Goal: Task Accomplishment & Management: Complete application form

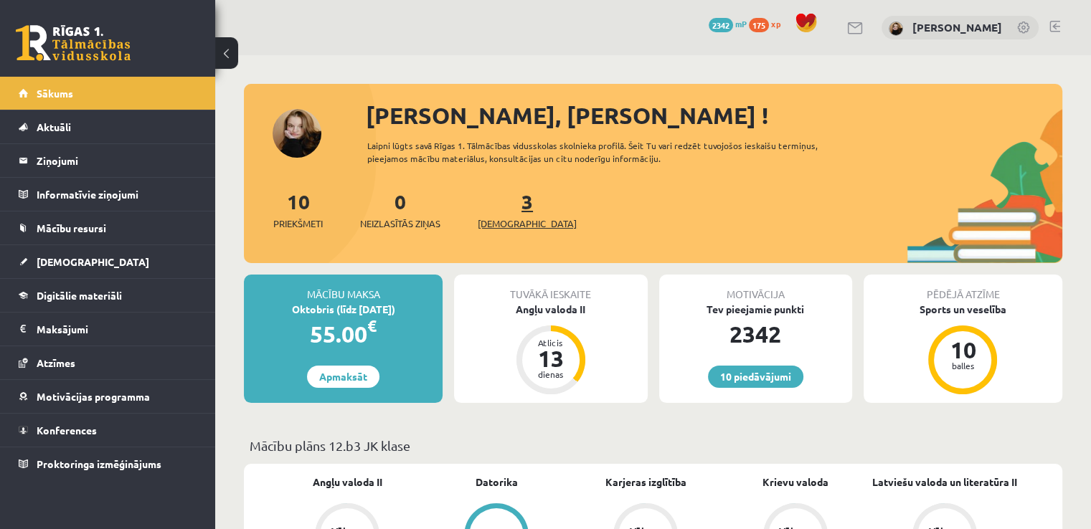
click at [504, 202] on link "3 Ieskaites" at bounding box center [527, 210] width 99 height 42
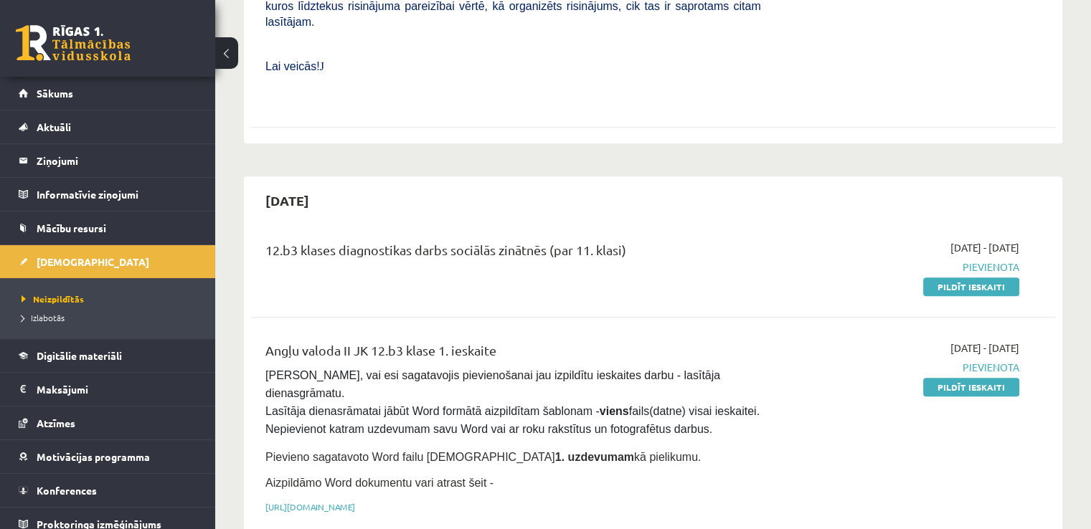
scroll to position [645, 0]
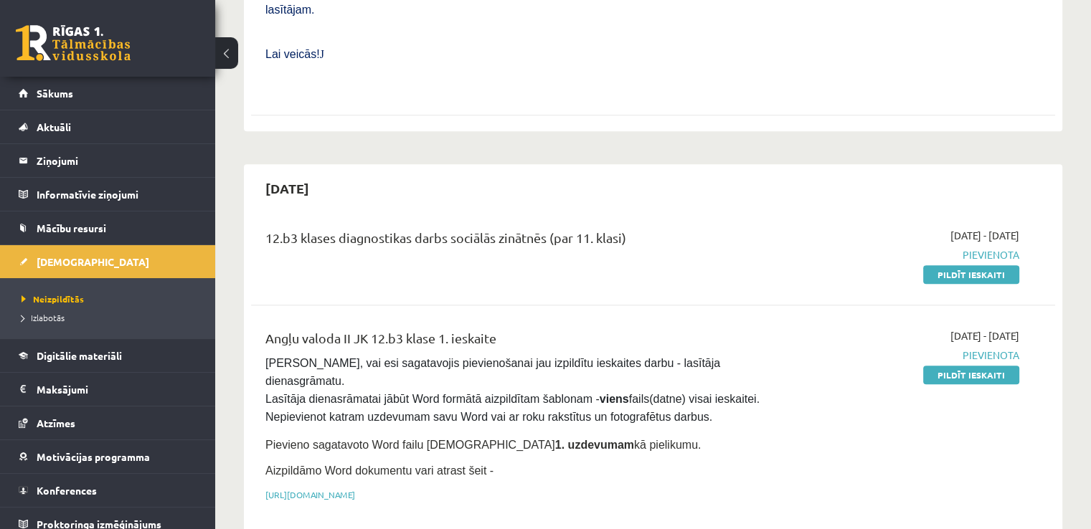
click at [995, 265] on link "Pildīt ieskaiti" at bounding box center [971, 274] width 96 height 19
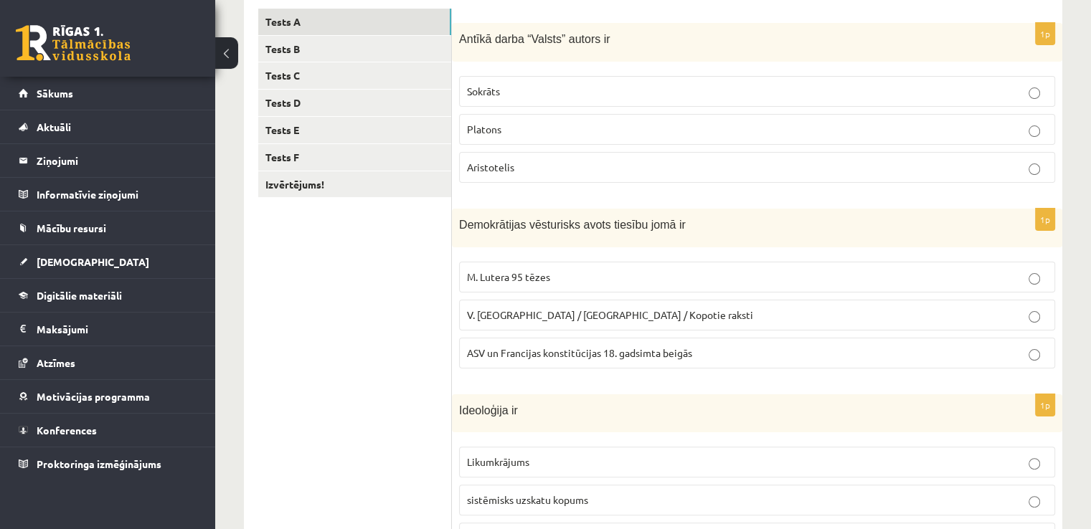
scroll to position [215, 0]
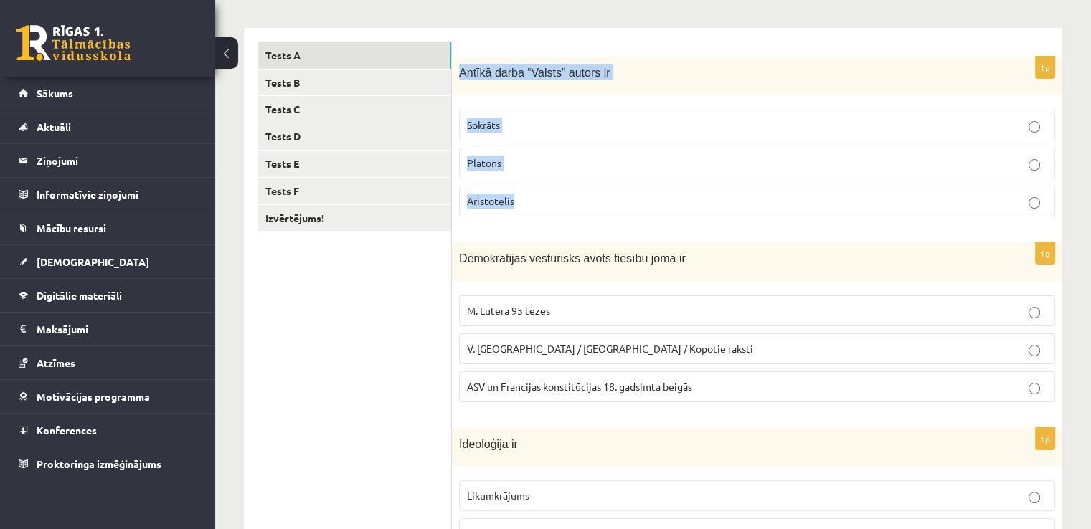
drag, startPoint x: 459, startPoint y: 72, endPoint x: 519, endPoint y: 196, distance: 137.0
click at [519, 196] on div "1p Antīkā darba “Valsts” autors ir Sokrāts Platons Aristotelis" at bounding box center [757, 143] width 610 height 172
copy div "Antīkā darba “Valsts” autors ir Sokrāts Platons Aristotelis"
click at [532, 91] on div "Antīkā darba “Valsts” autors ir" at bounding box center [757, 76] width 610 height 39
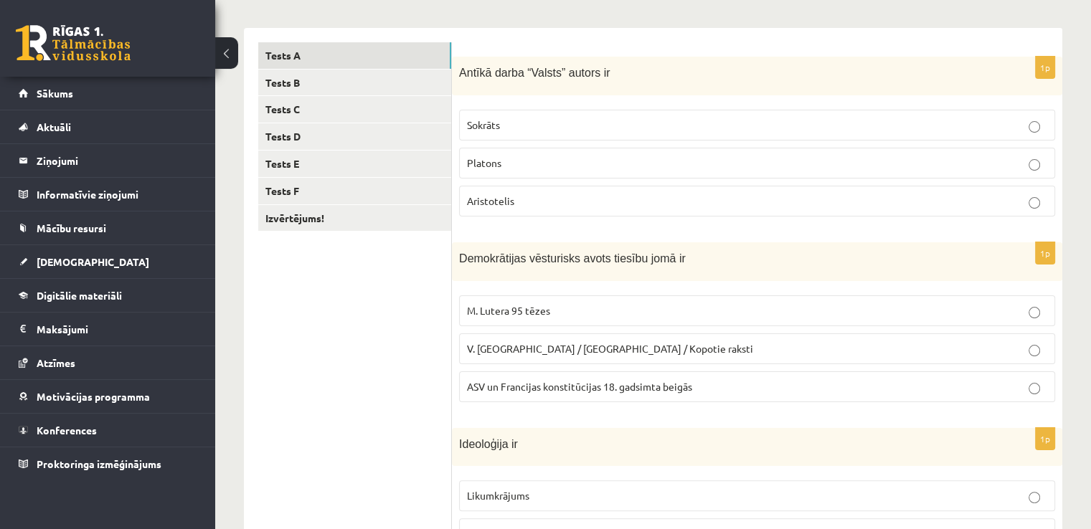
click at [562, 169] on p "Platons" at bounding box center [757, 163] width 580 height 15
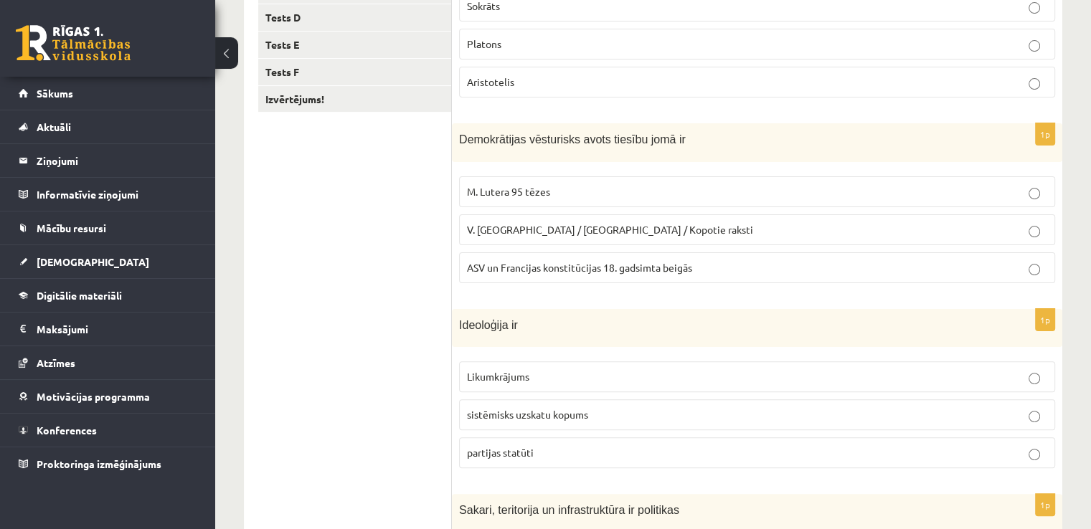
scroll to position [359, 0]
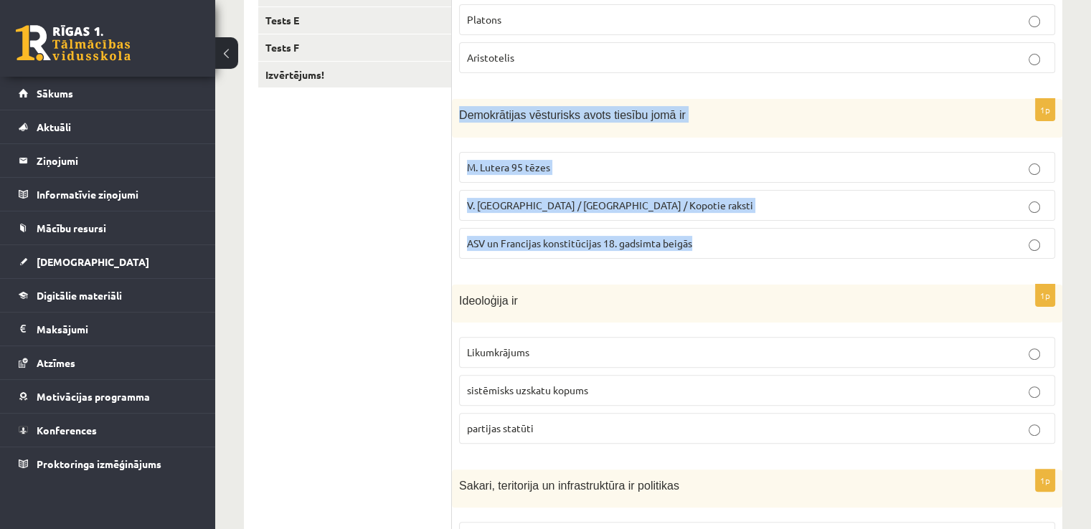
drag, startPoint x: 456, startPoint y: 113, endPoint x: 726, endPoint y: 245, distance: 300.2
click at [726, 245] on div "1p Demokrātijas vēsturisks avots tiesību jomā ir M. Lutera 95 tēzes V. Ļeņina /…" at bounding box center [757, 184] width 610 height 171
copy div "Demokrātijas vēsturisks avots tiesību jomā ir M. Lutera 95 tēzes V. Ļeņina / Uļ…"
click at [734, 245] on p "ASV un Francijas konstitūcijas 18. gadsimta beigās" at bounding box center [757, 243] width 580 height 15
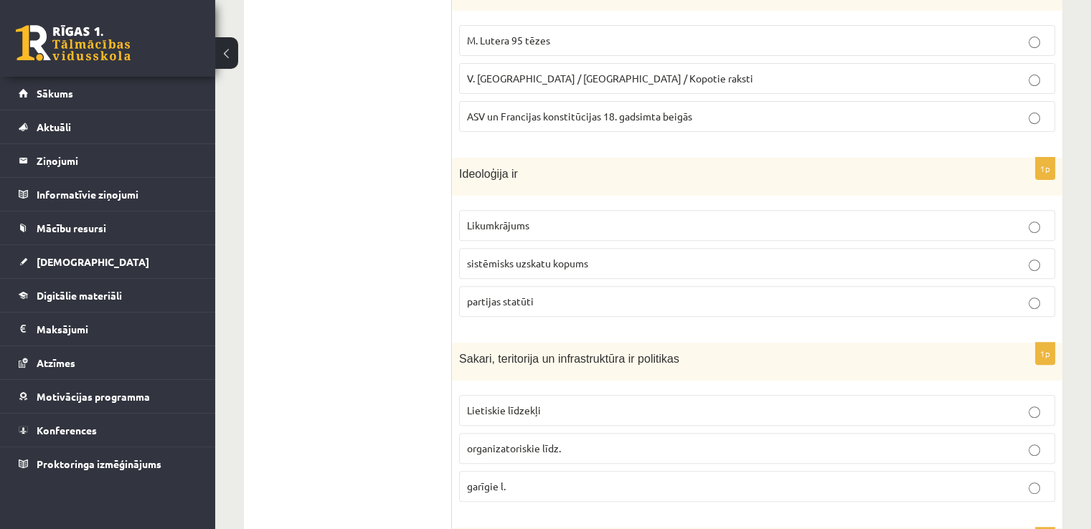
scroll to position [502, 0]
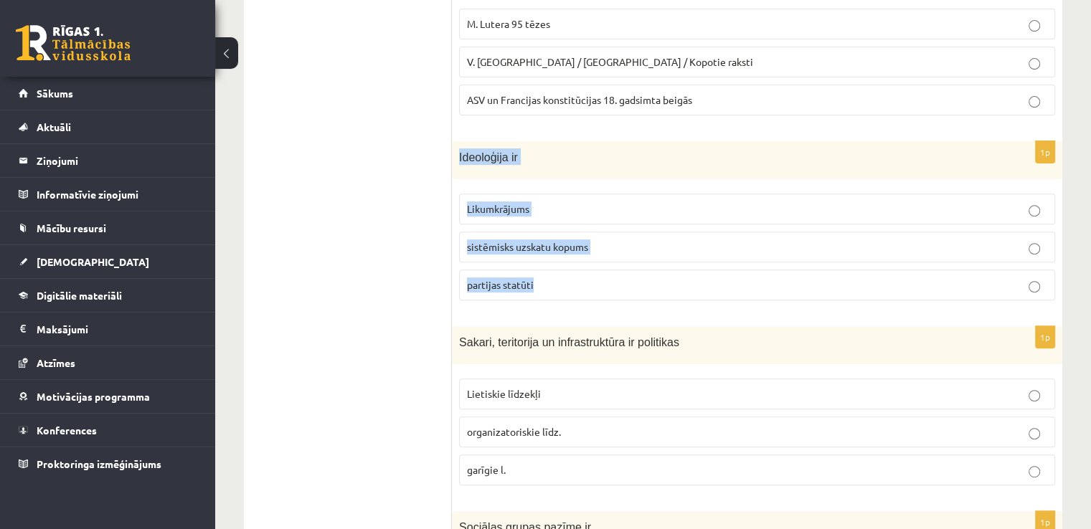
drag, startPoint x: 456, startPoint y: 155, endPoint x: 551, endPoint y: 288, distance: 163.0
click at [551, 288] on div "1p Ideoloģija ir Likumkrājums sistēmisks uzskatu kopums partijas statūti" at bounding box center [757, 226] width 610 height 171
copy div "Ideoloģija ir Likumkrājums sistēmisks uzskatu kopums partijas statūti"
click at [602, 246] on p "sistēmisks uzskatu kopums" at bounding box center [757, 247] width 580 height 15
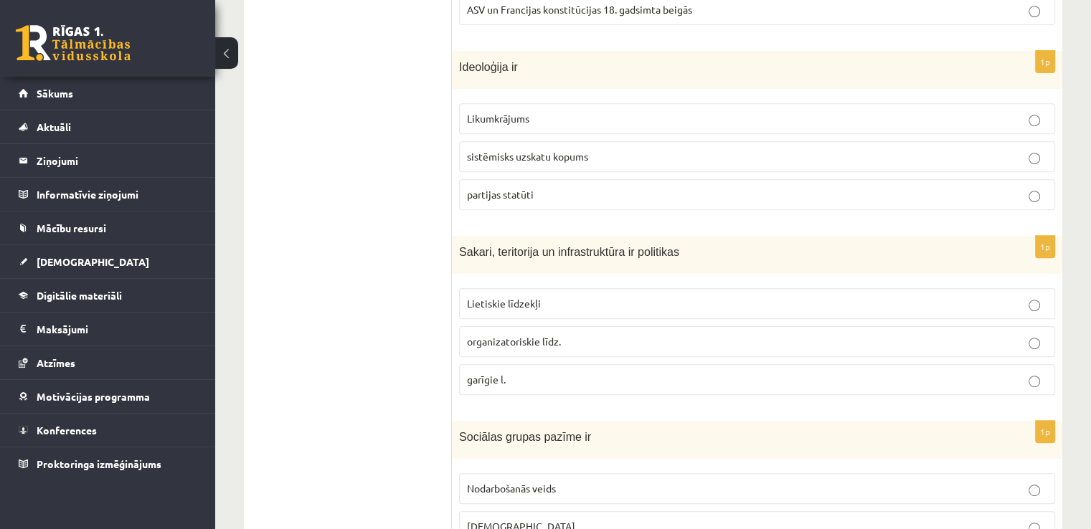
scroll to position [694, 0]
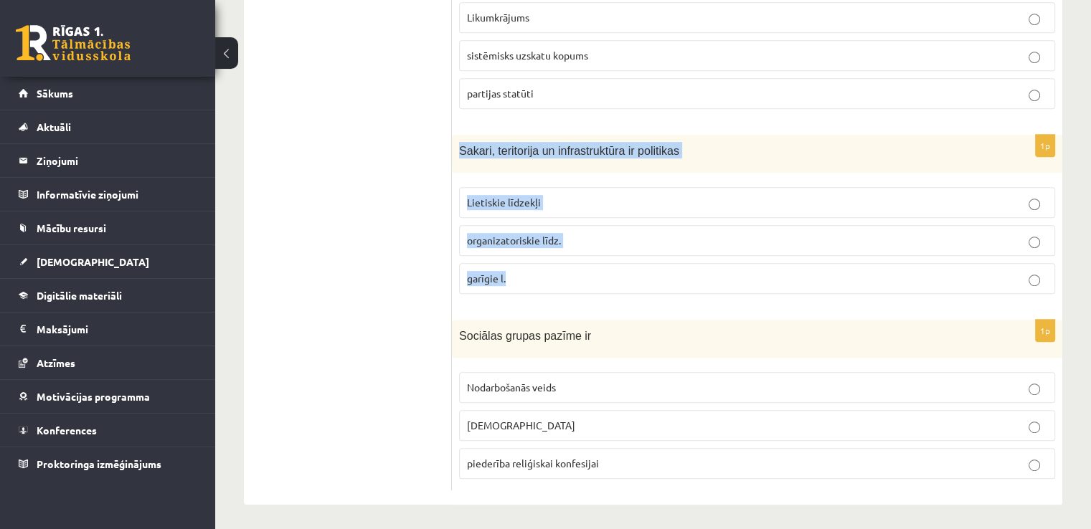
drag, startPoint x: 459, startPoint y: 144, endPoint x: 536, endPoint y: 270, distance: 148.1
click at [536, 270] on div "1p Sakari, teritorija un infrastruktūra ir politikas Lietiskie līdzekļi organiz…" at bounding box center [757, 220] width 610 height 171
copy div "Sakari, teritorija un infrastruktūra ir politikas Lietiskie līdzekļi organizato…"
click at [536, 164] on div "Sakari, teritorija un infrastruktūra ir politikas" at bounding box center [757, 154] width 610 height 38
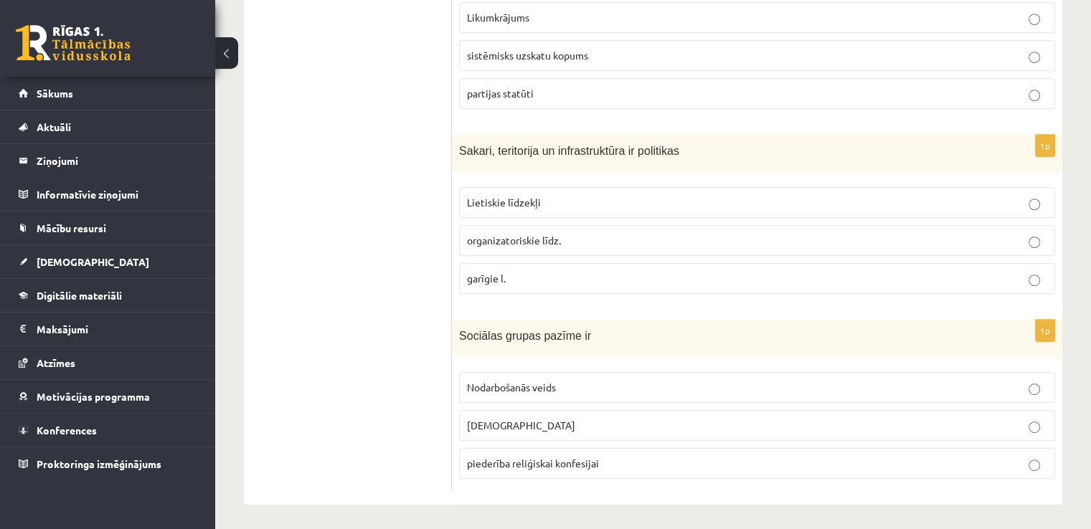
click at [608, 204] on p "Lietiskie līdzekļi" at bounding box center [757, 202] width 580 height 15
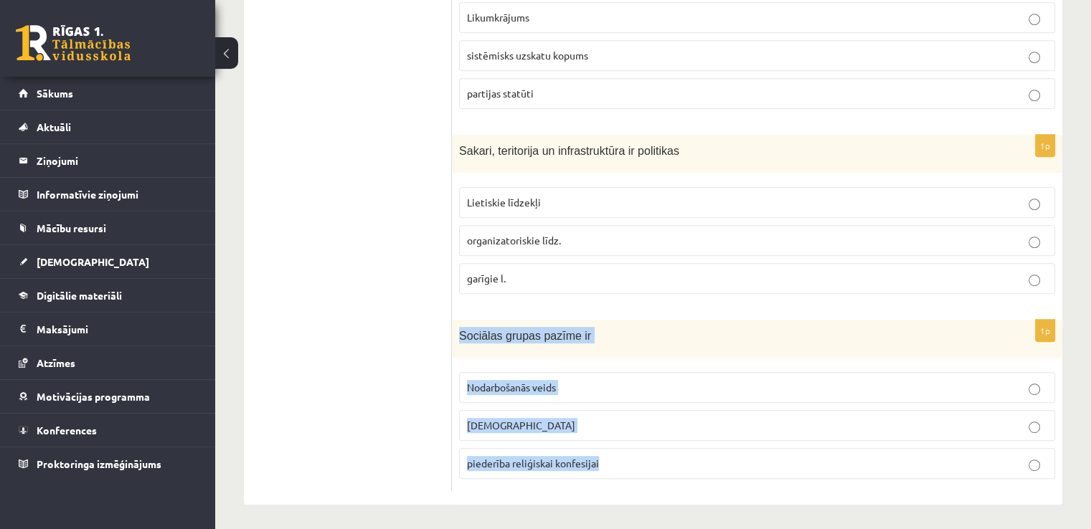
drag, startPoint x: 456, startPoint y: 328, endPoint x: 608, endPoint y: 457, distance: 199.5
click at [608, 457] on div "1p Sociālas grupas pazīme ir Nodarbošanās veids individuālisms piederība reliģi…" at bounding box center [757, 405] width 610 height 171
copy div "Sociālas grupas pazīme ir Nodarbošanās veids individuālisms piederība reliģiska…"
click at [631, 460] on p "piederība reliģiskai konfesijai" at bounding box center [757, 463] width 580 height 15
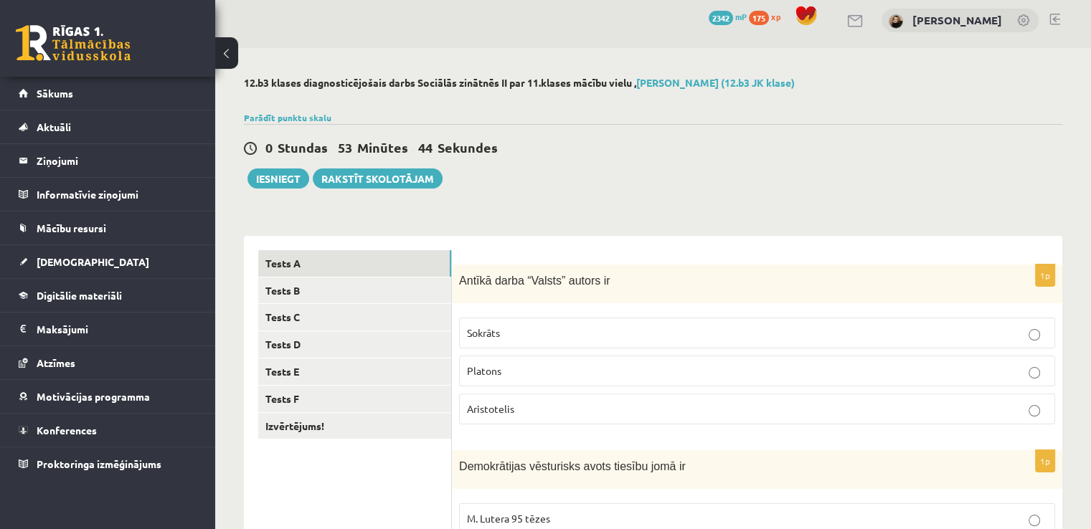
scroll to position [0, 0]
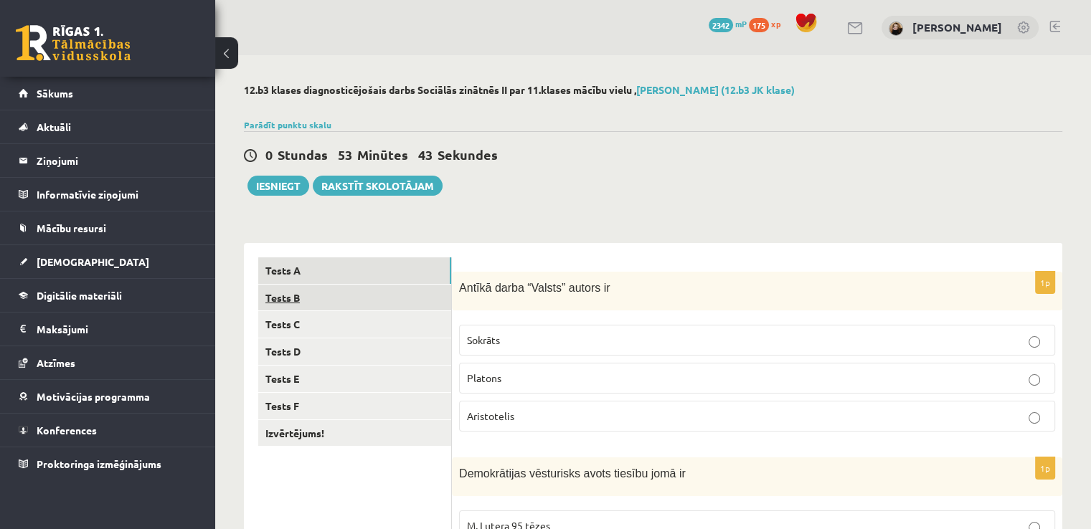
click at [299, 301] on link "Tests B" at bounding box center [354, 298] width 193 height 27
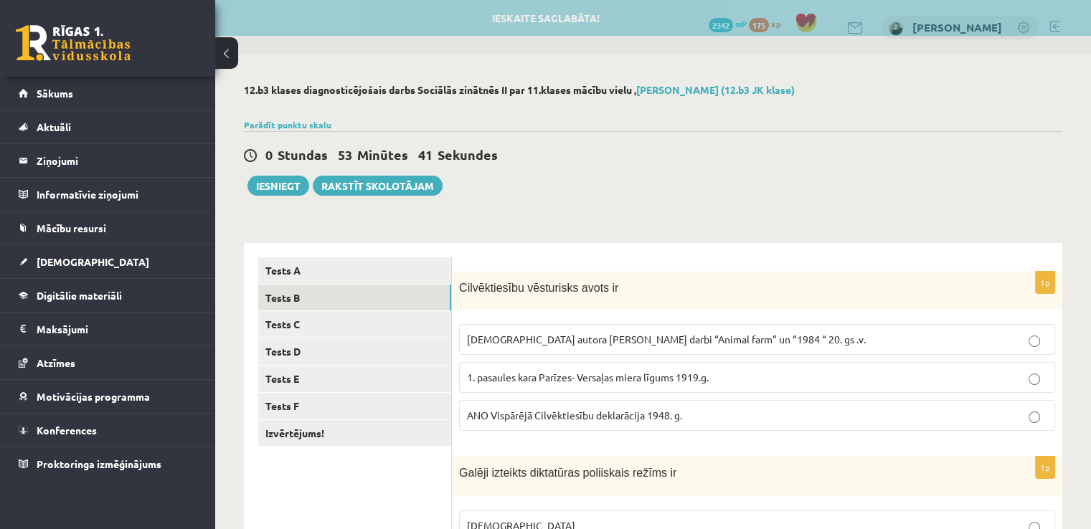
scroll to position [143, 0]
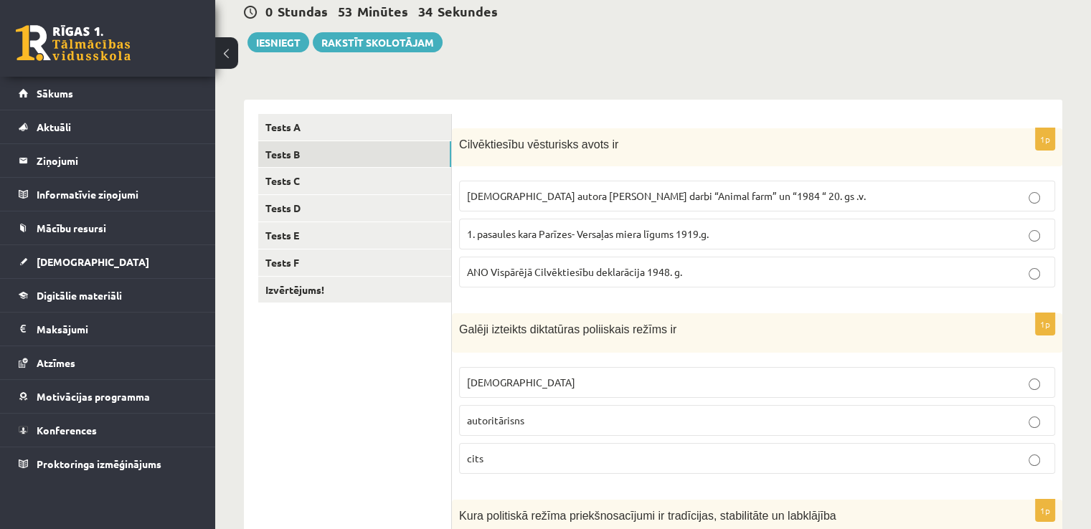
click at [720, 195] on span "Angļu autora George Orwell darbi “Animal farm” un “1984 “ 20. gs .v." at bounding box center [666, 195] width 399 height 13
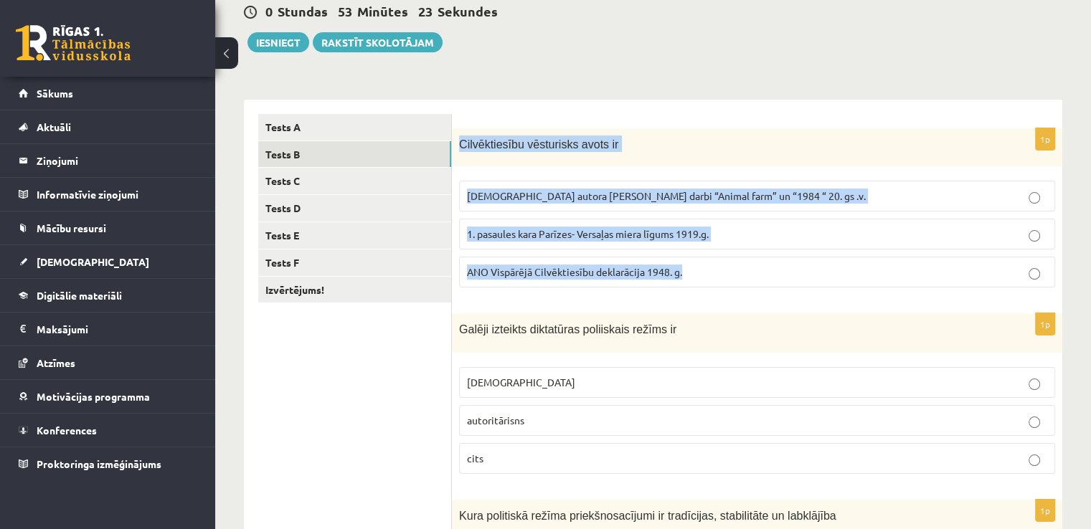
drag, startPoint x: 460, startPoint y: 143, endPoint x: 688, endPoint y: 279, distance: 265.7
click at [688, 279] on div "1p Cilvēktiesību vēsturisks avots ir Angļu autora George Orwell darbi “Animal f…" at bounding box center [757, 213] width 610 height 171
copy div "Cilvēktiesību vēsturisks avots ir Angļu autora George Orwell darbi “Animal farm…"
click at [712, 277] on p "ANO Vispārējā Cilvēktiesību deklarācija 1948. g." at bounding box center [757, 272] width 580 height 15
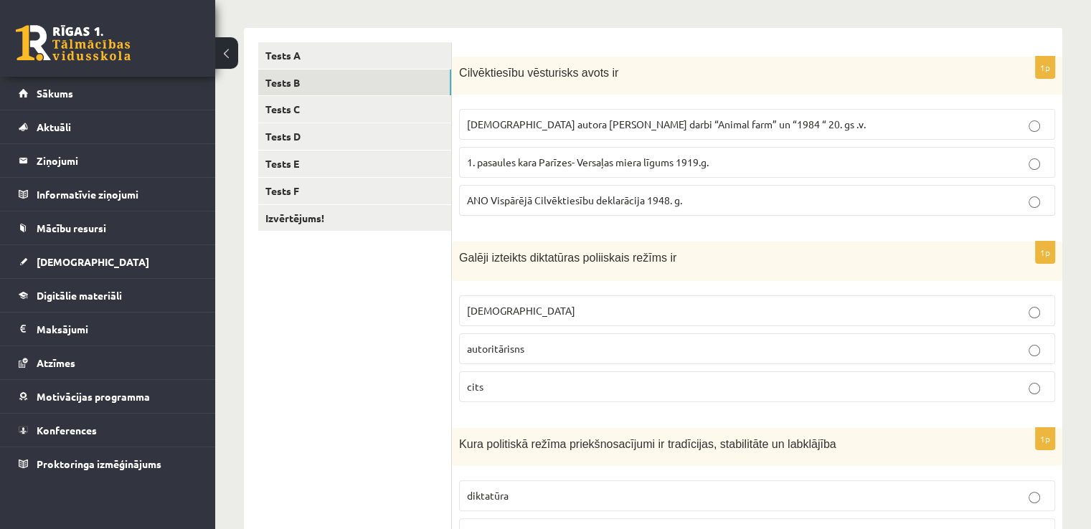
scroll to position [287, 0]
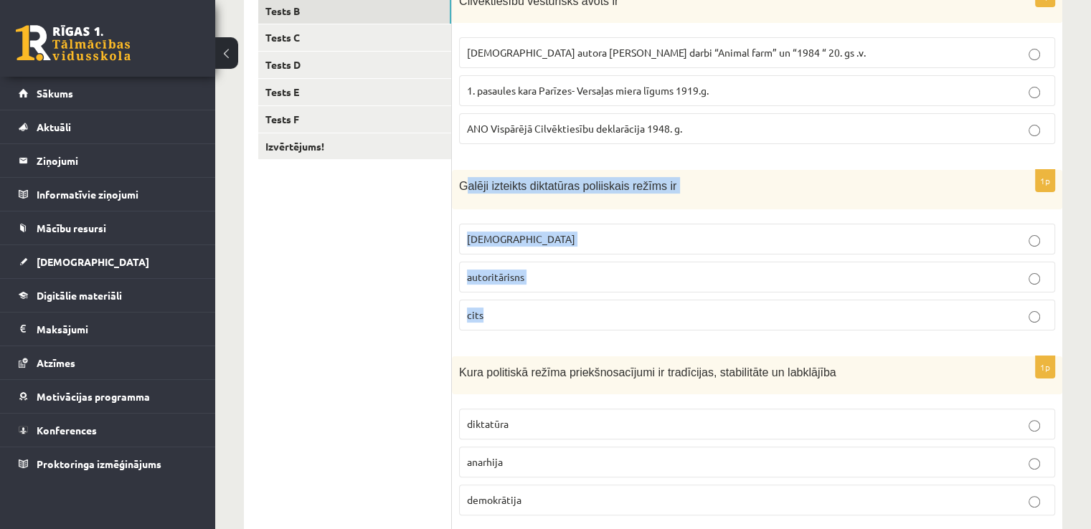
drag, startPoint x: 464, startPoint y: 184, endPoint x: 521, endPoint y: 316, distance: 143.6
click at [521, 316] on div "1p Galēji izteikts diktatūras poliiskais režīms ir totalitārisms autoritārisns …" at bounding box center [757, 256] width 610 height 172
click at [479, 193] on div "Galēji izteikts diktatūras poliiskais režīms ir" at bounding box center [757, 189] width 610 height 39
drag, startPoint x: 458, startPoint y: 179, endPoint x: 516, endPoint y: 303, distance: 137.0
click at [516, 303] on div "1p Galēji izteikts diktatūras poliiskais režīms ir totalitārisms autoritārisns …" at bounding box center [757, 256] width 610 height 172
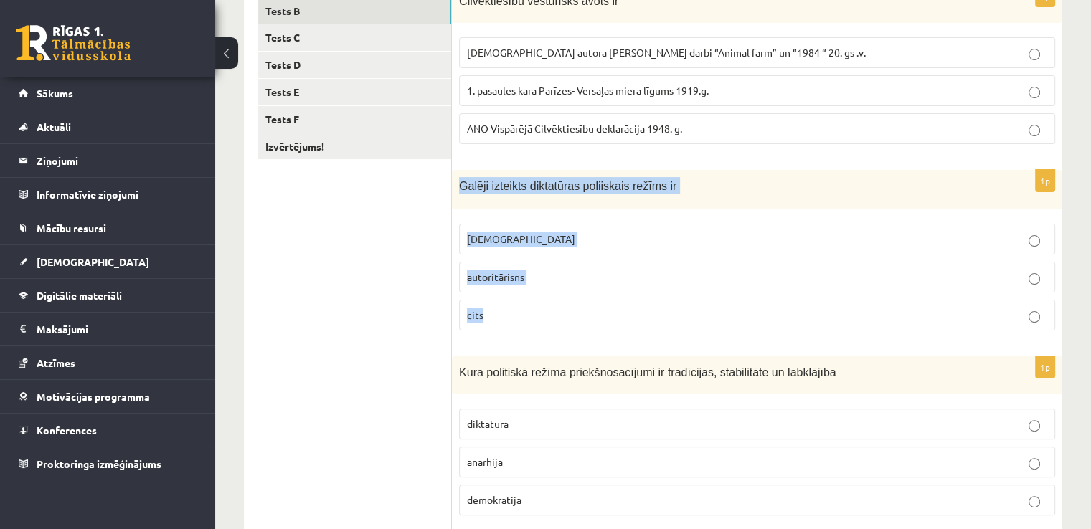
copy div "Galēji izteikts diktatūras poliiskais režīms ir totalitārisms autoritārisns cits"
click at [564, 206] on div "Galēji izteikts diktatūras poliiskais režīms ir" at bounding box center [757, 189] width 610 height 39
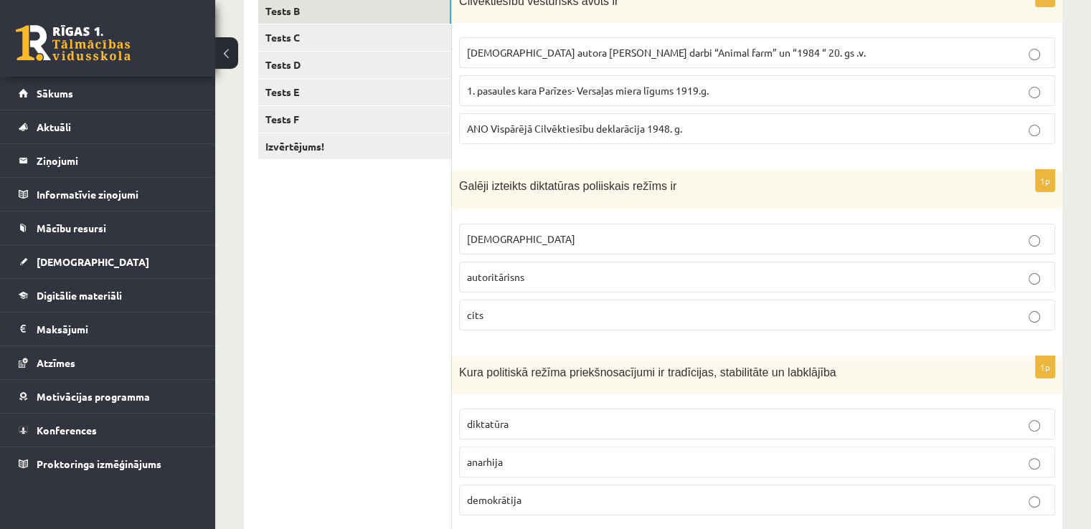
click at [549, 233] on p "totalitārisms" at bounding box center [757, 239] width 580 height 15
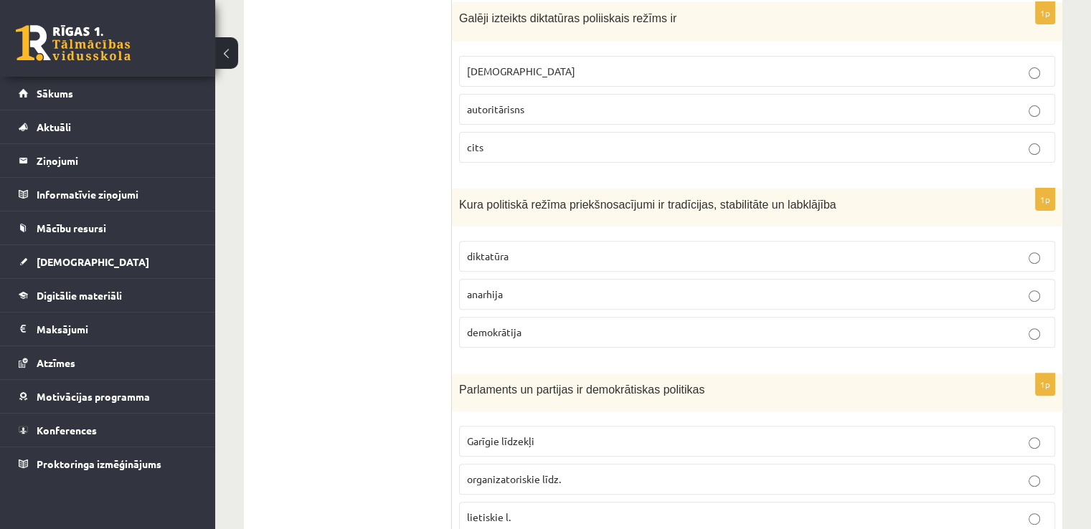
scroll to position [502, 0]
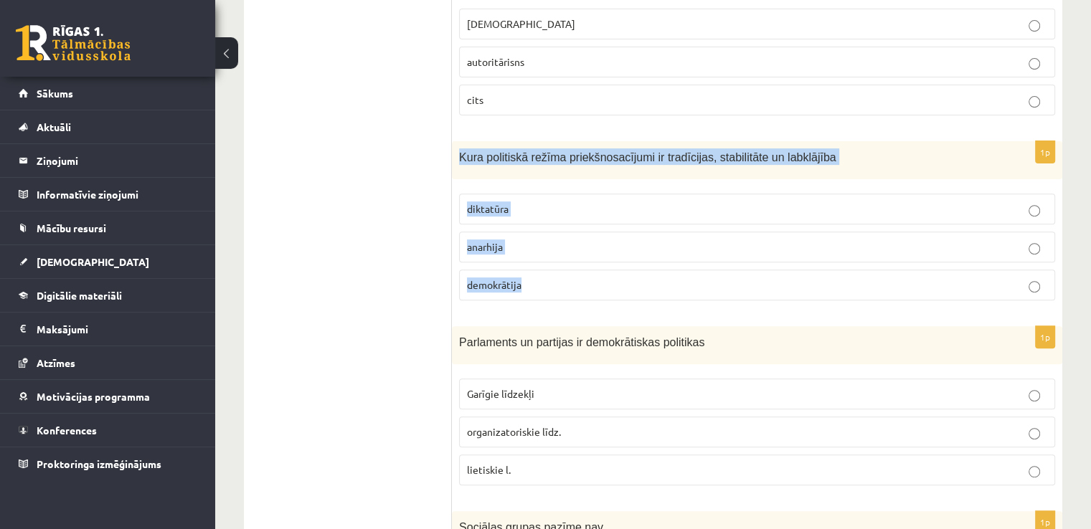
drag, startPoint x: 457, startPoint y: 151, endPoint x: 539, endPoint y: 283, distance: 156.2
click at [539, 283] on div "1p Kura politiskā režīma priekšnosacījumi ir tradīcijas, stabilitāte un labklāj…" at bounding box center [757, 226] width 610 height 171
copy div "Kura politiskā režīma priekšnosacījumi ir tradīcijas, stabilitāte un labklājība…"
click at [582, 289] on p "demokrātija" at bounding box center [757, 285] width 580 height 15
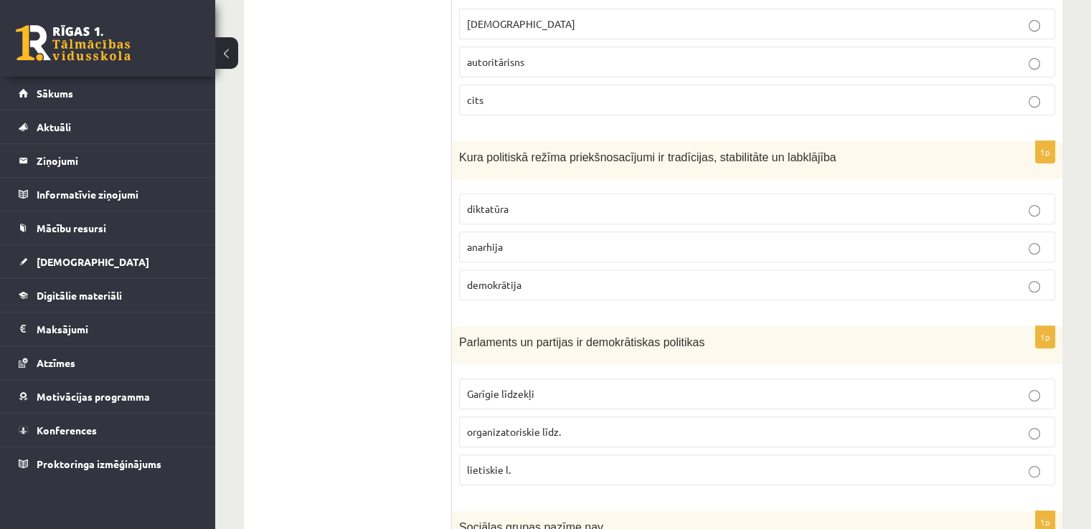
scroll to position [694, 0]
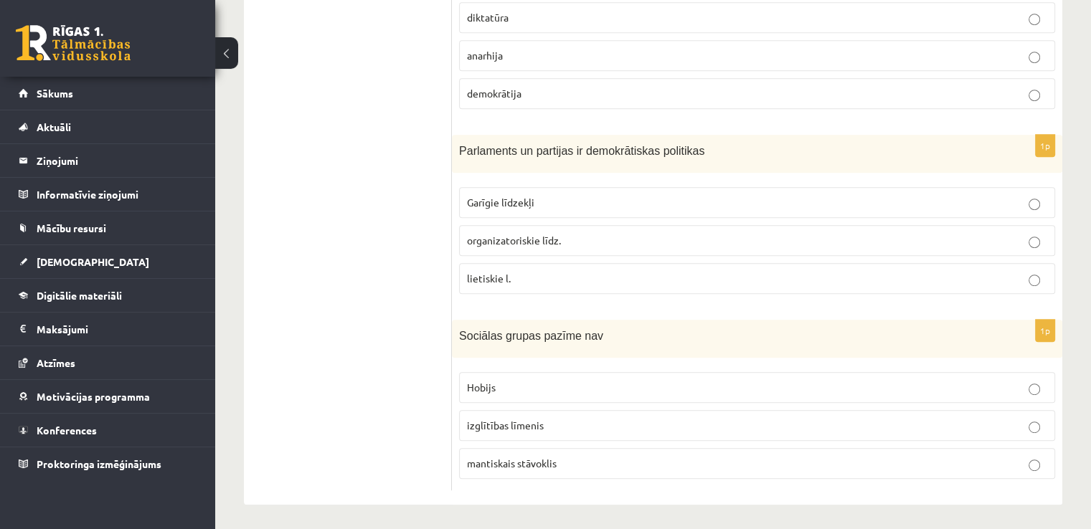
click at [531, 236] on span "organizatoriskie līdz." at bounding box center [514, 240] width 94 height 13
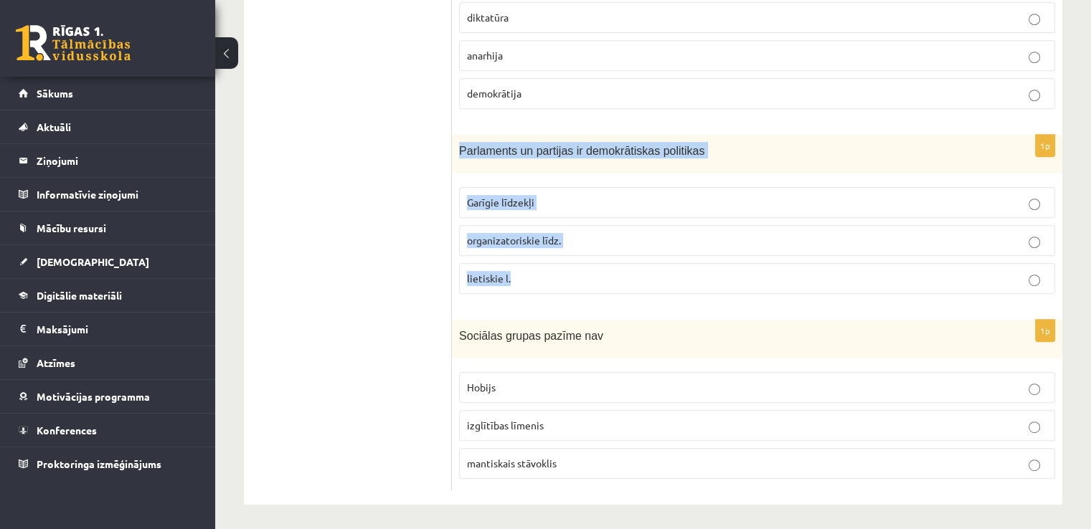
drag, startPoint x: 458, startPoint y: 141, endPoint x: 544, endPoint y: 280, distance: 163.2
click at [544, 280] on div "1p Parlaments un partijas ir demokrātiskas politikas Garīgie līdzekļi organizat…" at bounding box center [757, 220] width 610 height 171
copy div "Parlaments un partijas ir demokrātiskas politikas Garīgie līdzekļi organizatori…"
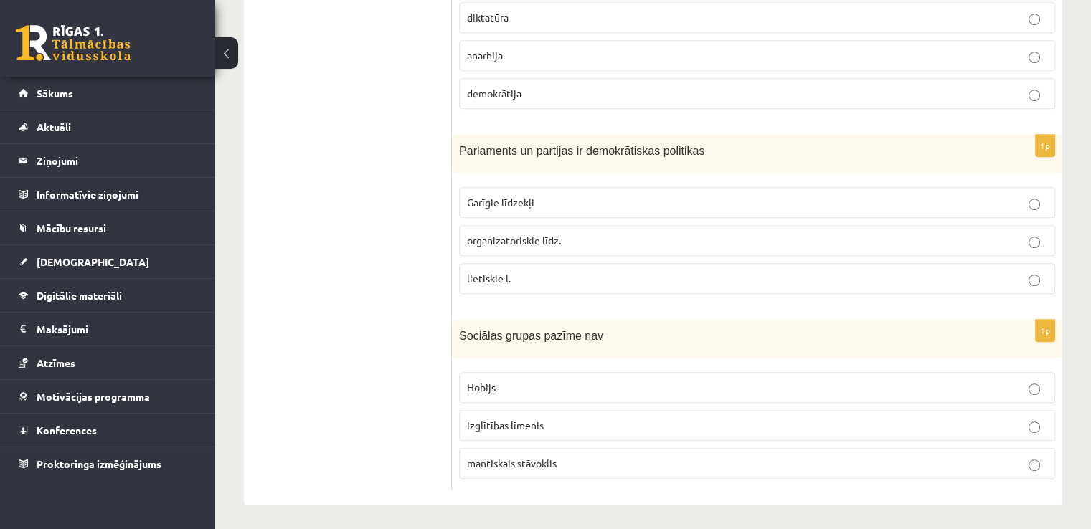
click at [625, 307] on form "1p Cilvēktiesību vēsturisks avots ir Angļu autora George Orwell darbi “Animal f…" at bounding box center [757, 27] width 582 height 927
click at [536, 391] on label "Hobijs" at bounding box center [757, 387] width 596 height 31
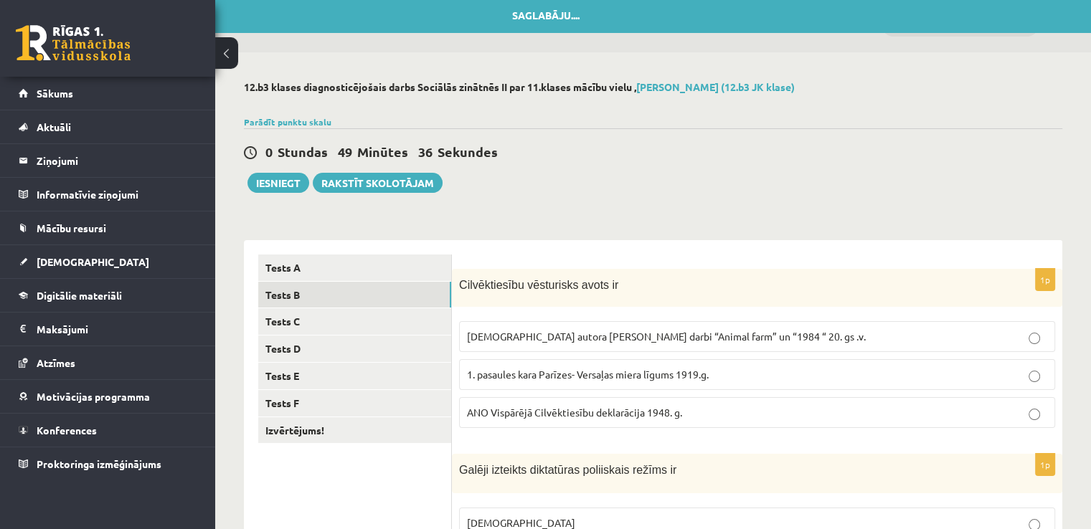
scroll to position [0, 0]
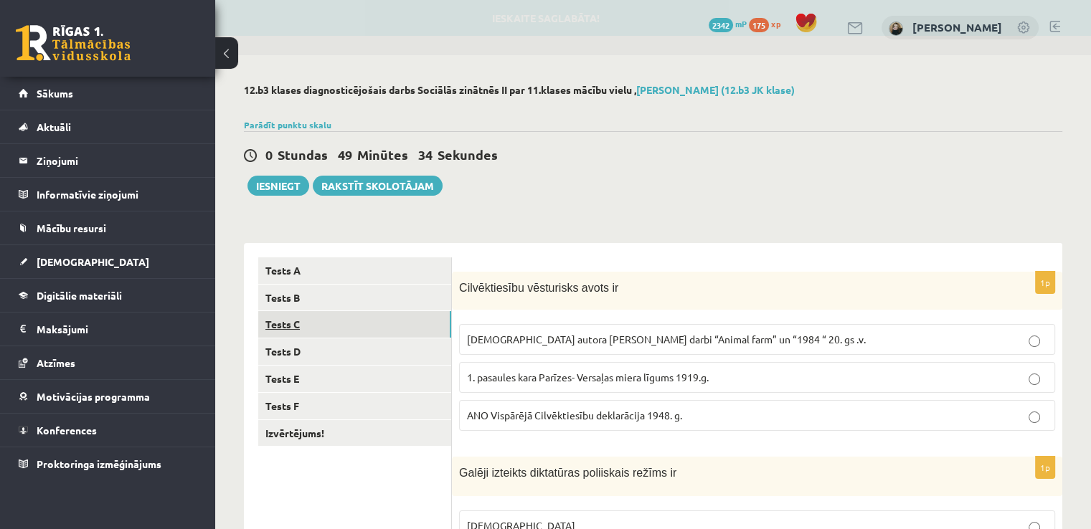
click at [294, 326] on link "Tests C" at bounding box center [354, 324] width 193 height 27
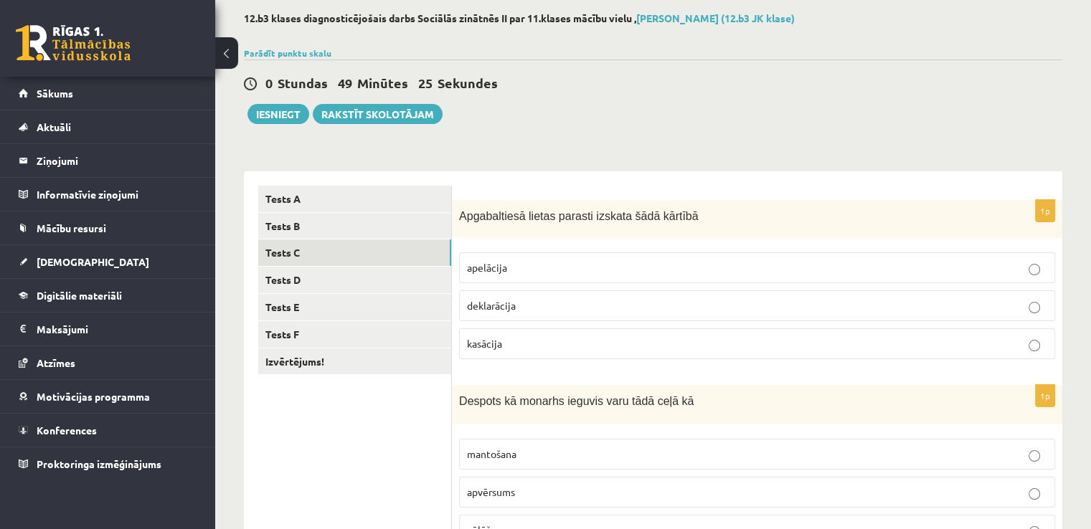
scroll to position [143, 0]
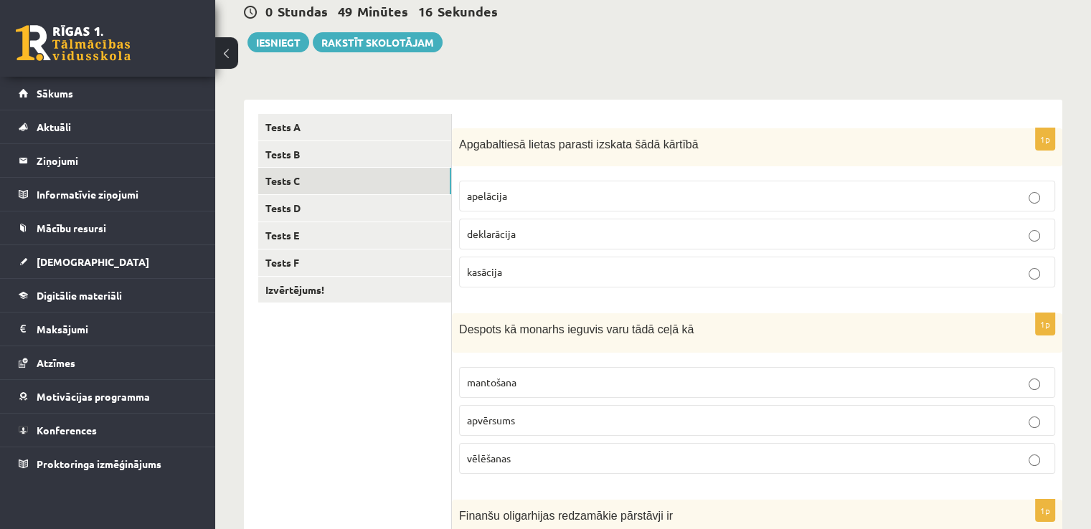
click at [514, 201] on p "apelācija" at bounding box center [757, 196] width 580 height 15
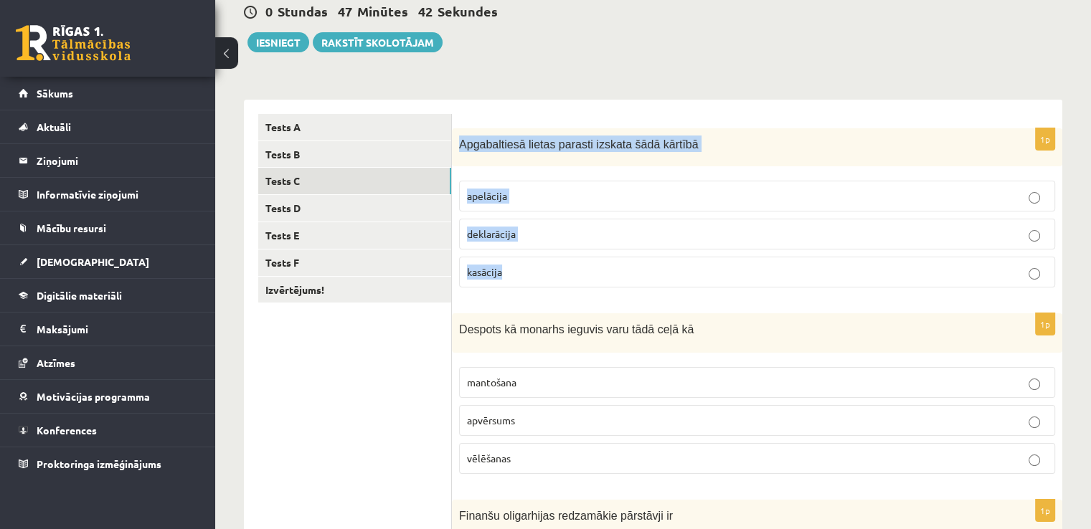
drag, startPoint x: 458, startPoint y: 145, endPoint x: 524, endPoint y: 263, distance: 135.5
click at [524, 263] on div "1p Apgabaltiesā lietas parasti izskata šādā kārtībā apelācija deklarācija kasāc…" at bounding box center [757, 213] width 610 height 171
copy div "Apgabaltiesā lietas parasti izskata šādā kārtībā apelācija deklarācija kasācija"
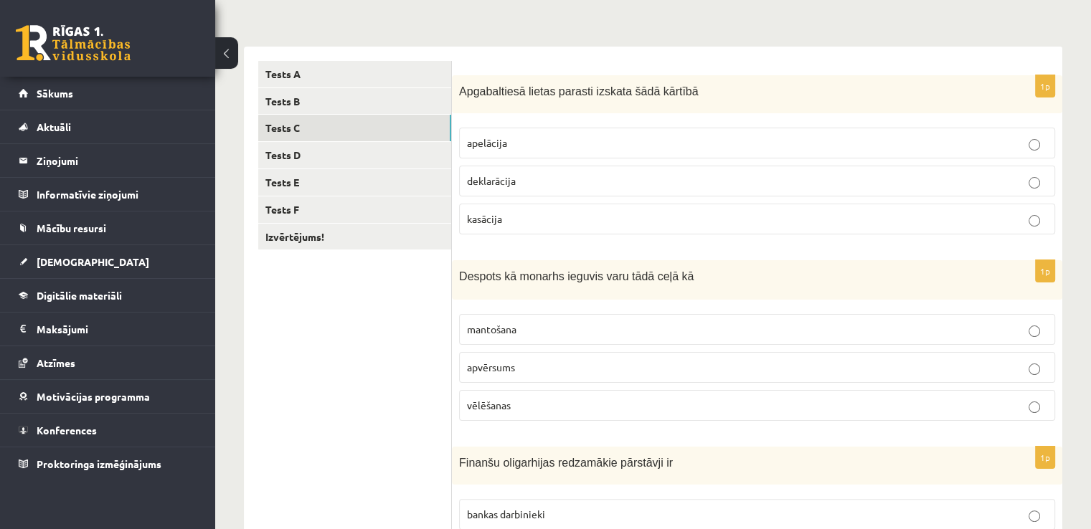
scroll to position [287, 0]
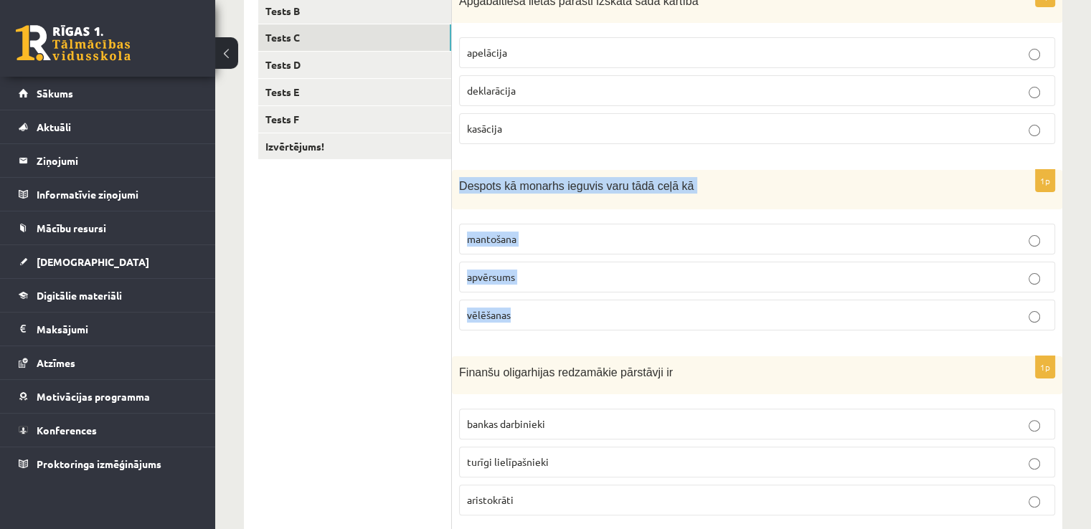
drag, startPoint x: 454, startPoint y: 184, endPoint x: 534, endPoint y: 316, distance: 153.5
click at [534, 316] on div "1p Despots kā monarhs ieguvis varu tādā ceļā kā mantošana apvērsums vēlēšanas" at bounding box center [757, 256] width 610 height 172
click at [574, 273] on p "apvērsums" at bounding box center [757, 277] width 580 height 15
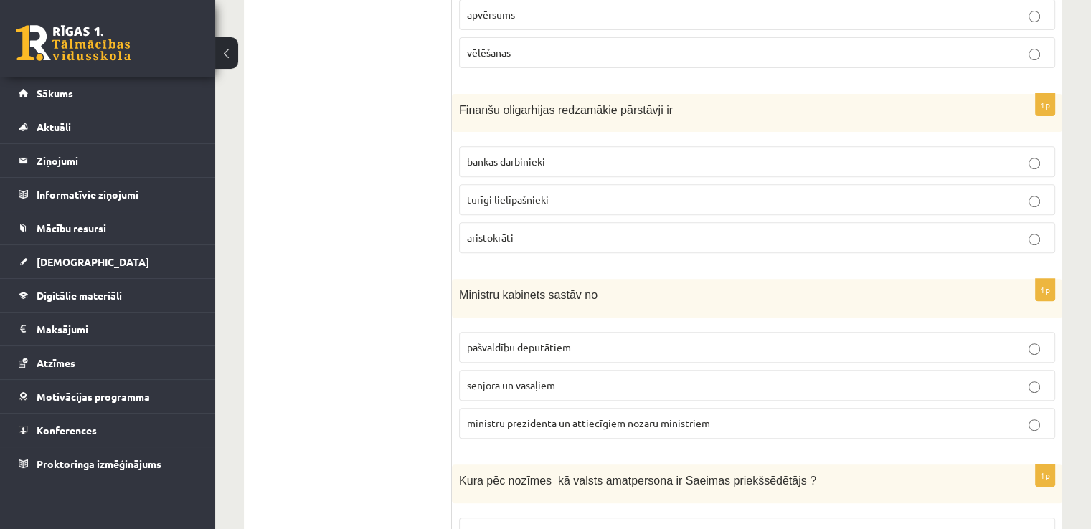
scroll to position [574, 0]
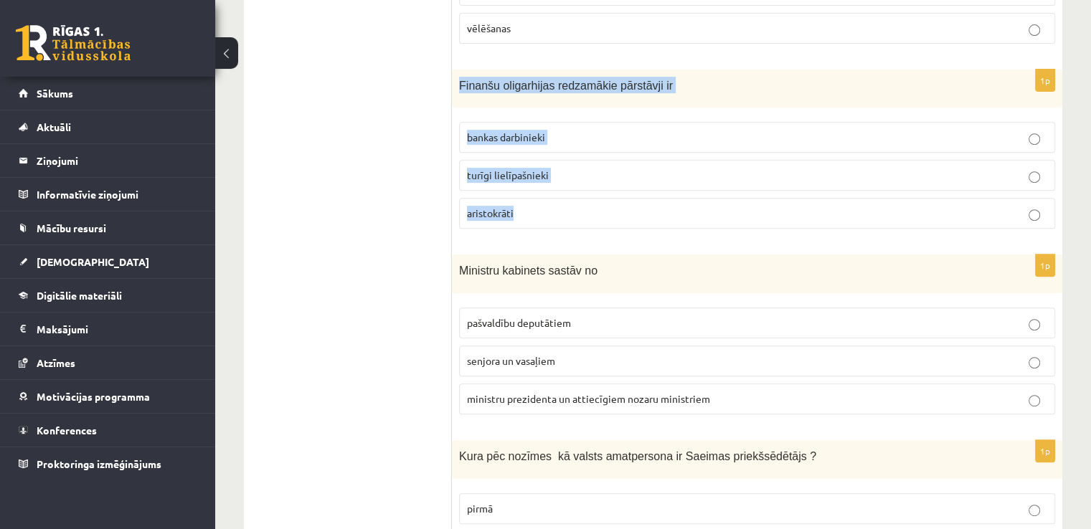
drag, startPoint x: 456, startPoint y: 81, endPoint x: 529, endPoint y: 210, distance: 148.0
click at [529, 210] on div "1p Finanšu oligarhijas redzamākie pārstāvji ir bankas darbinieki turīgi lielīpa…" at bounding box center [757, 155] width 610 height 171
click at [580, 176] on p "turīgi lielīpašnieki" at bounding box center [757, 175] width 580 height 15
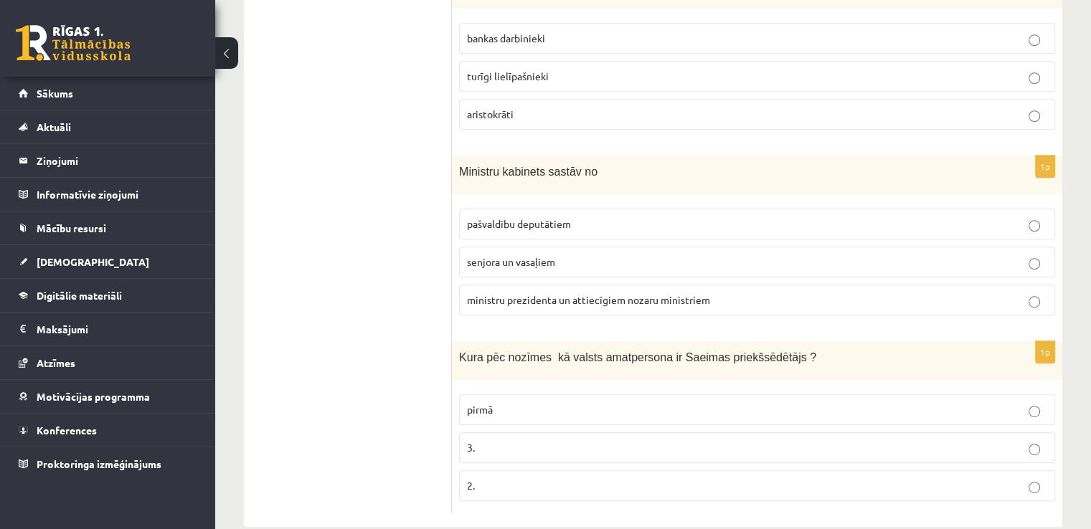
scroll to position [694, 0]
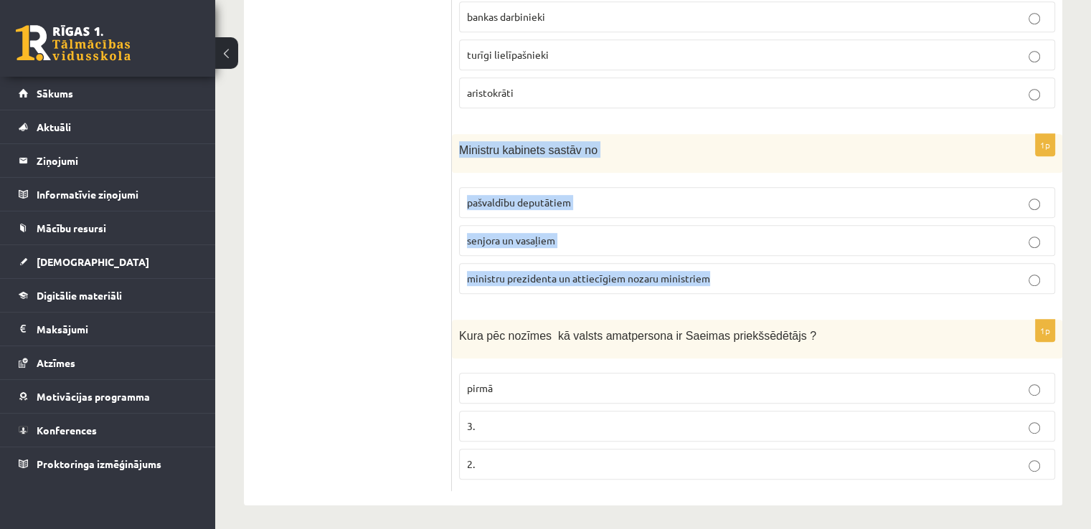
drag, startPoint x: 458, startPoint y: 150, endPoint x: 745, endPoint y: 288, distance: 319.2
click at [745, 288] on div "1p Ministru kabinets sastāv no pašvaldību deputātiem senjora un vasaļiem minist…" at bounding box center [757, 220] width 610 height 172
click at [724, 280] on p "ministru prezidenta un attiecīgiem nozaru ministriem" at bounding box center [757, 278] width 580 height 15
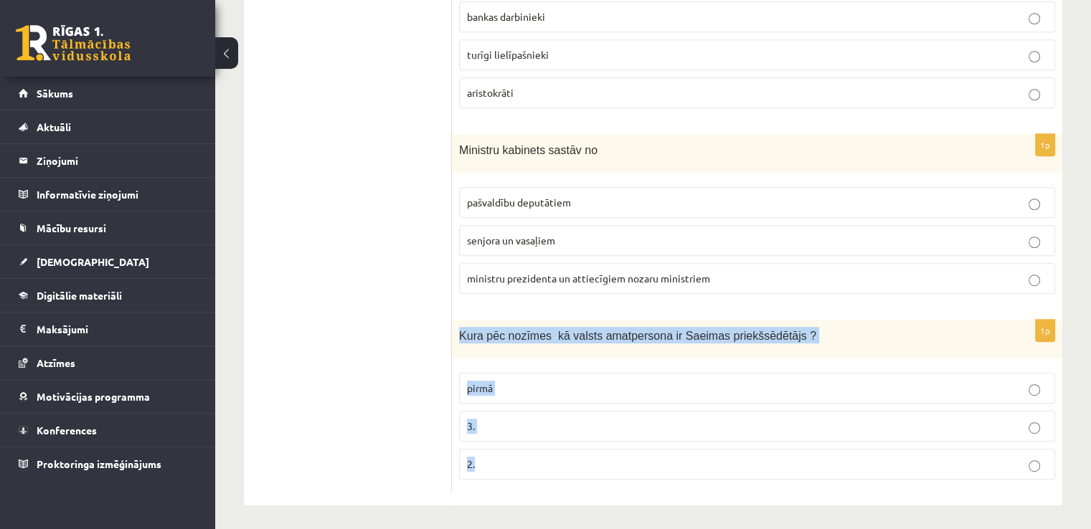
drag, startPoint x: 456, startPoint y: 330, endPoint x: 511, endPoint y: 471, distance: 151.7
click at [511, 471] on div "1p Kura pēc nozīmes kā valsts amatpersona ir Saeimas priekšsēdētājs ? pirmā 3. …" at bounding box center [757, 405] width 610 height 171
click at [502, 465] on p "2." at bounding box center [757, 464] width 580 height 15
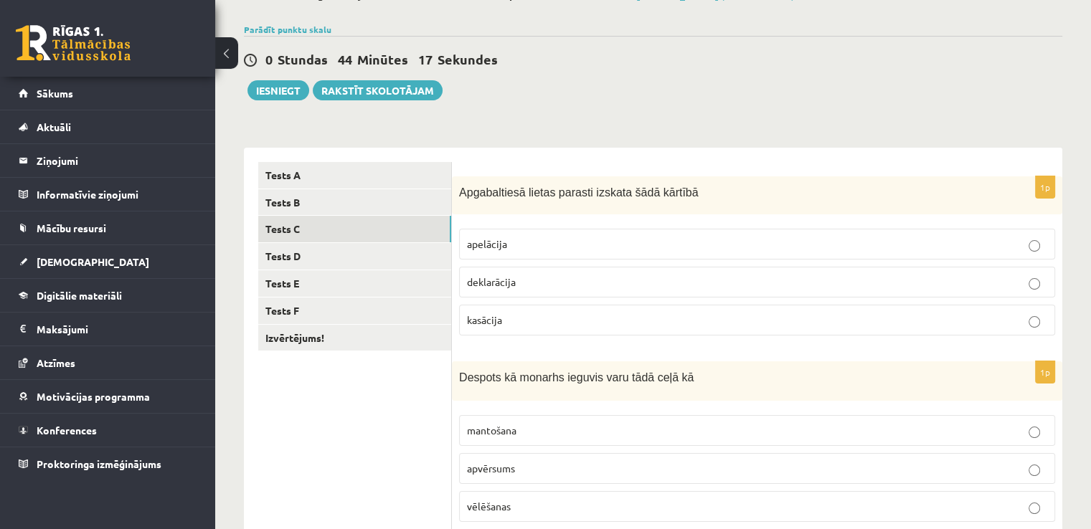
scroll to position [0, 0]
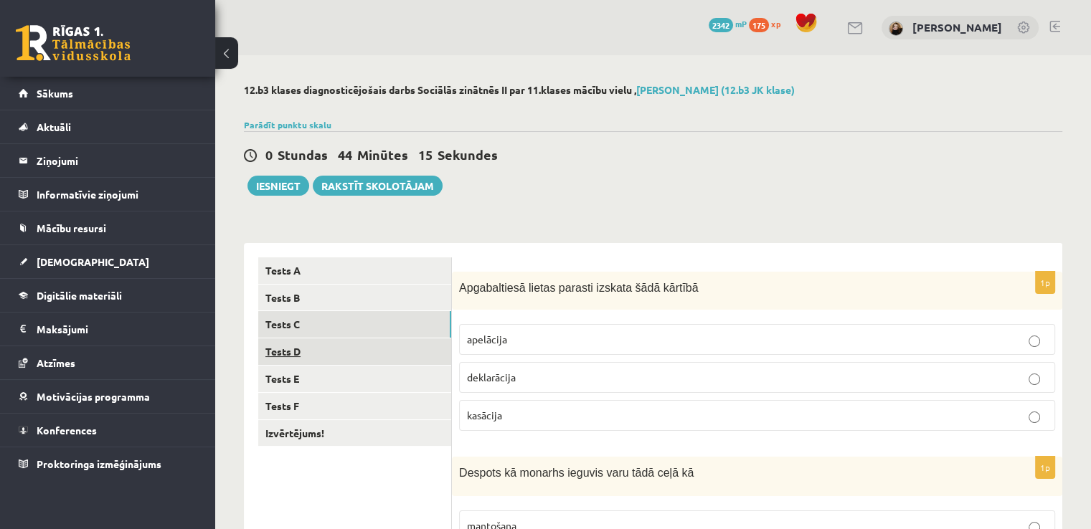
click at [293, 351] on link "Tests D" at bounding box center [354, 352] width 193 height 27
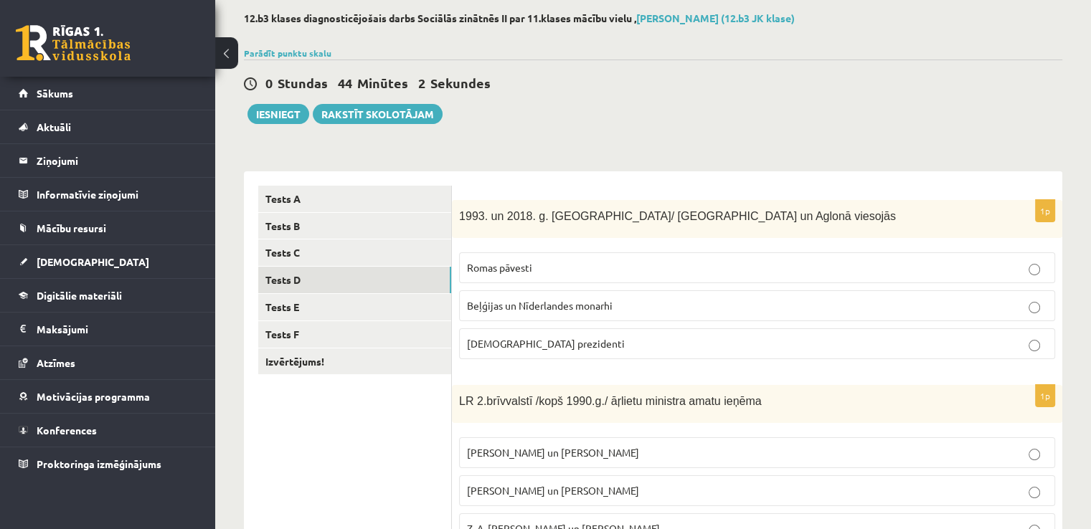
scroll to position [143, 0]
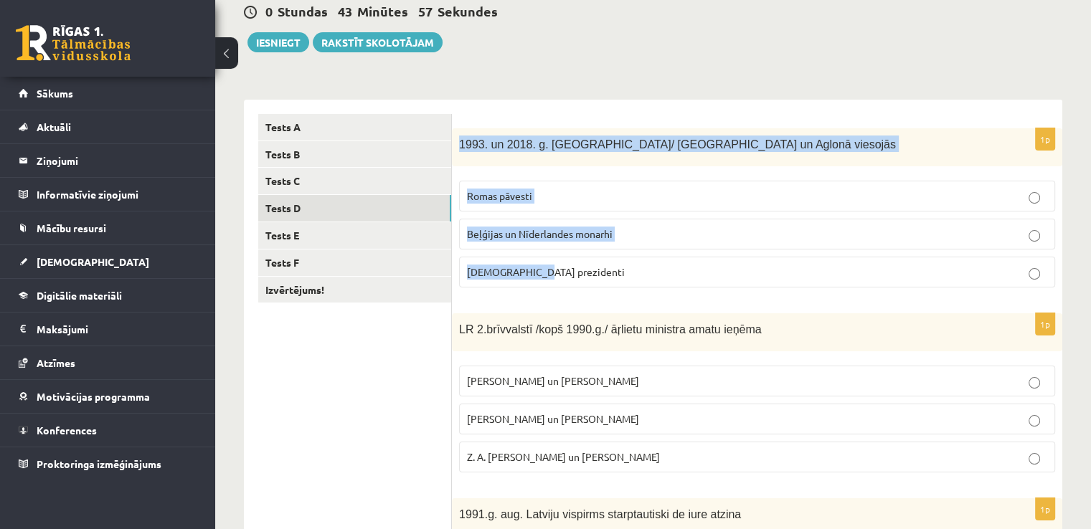
drag, startPoint x: 458, startPoint y: 148, endPoint x: 551, endPoint y: 272, distance: 154.8
click at [551, 272] on div "1p 1993. un 2018. g. Latvijā/ Rīgā un Aglonā viesojās Romas pāvesti Beļģijas un…" at bounding box center [757, 213] width 610 height 171
click at [614, 197] on p "Romas pāvesti" at bounding box center [757, 196] width 580 height 15
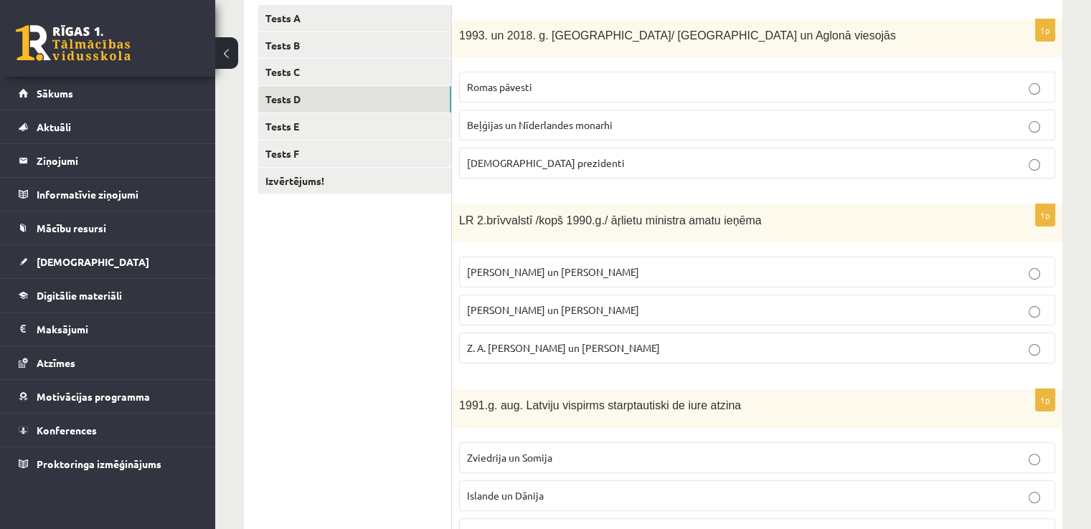
scroll to position [287, 0]
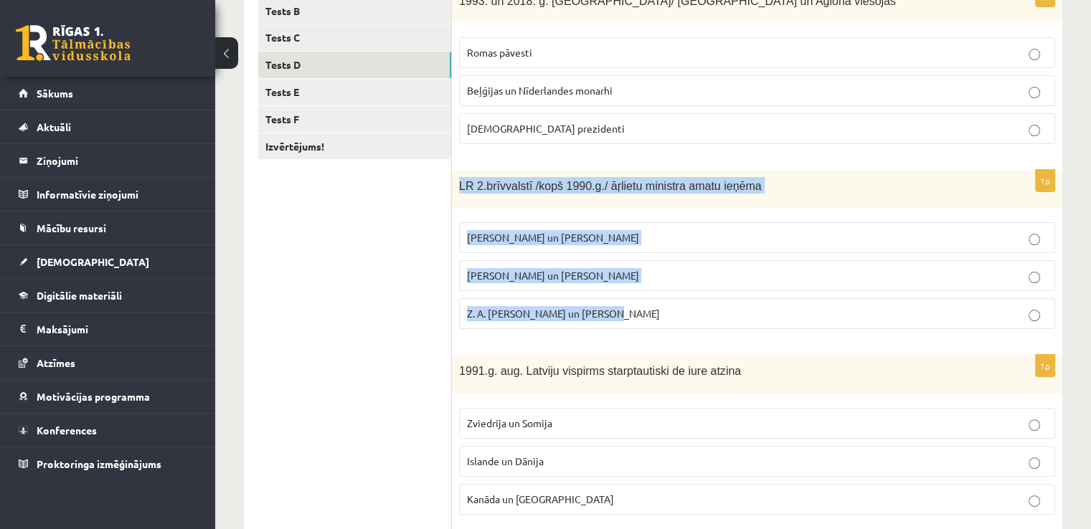
drag, startPoint x: 458, startPoint y: 184, endPoint x: 616, endPoint y: 307, distance: 199.8
click at [616, 307] on div "1p LR 2.brīvvalstī /kopš 1990.g./ āŗlietu ministra amatu ieņēma A. Pinočets un …" at bounding box center [757, 255] width 610 height 171
click at [646, 273] on p "A. Pabriks un J Jurkāns" at bounding box center [757, 275] width 580 height 15
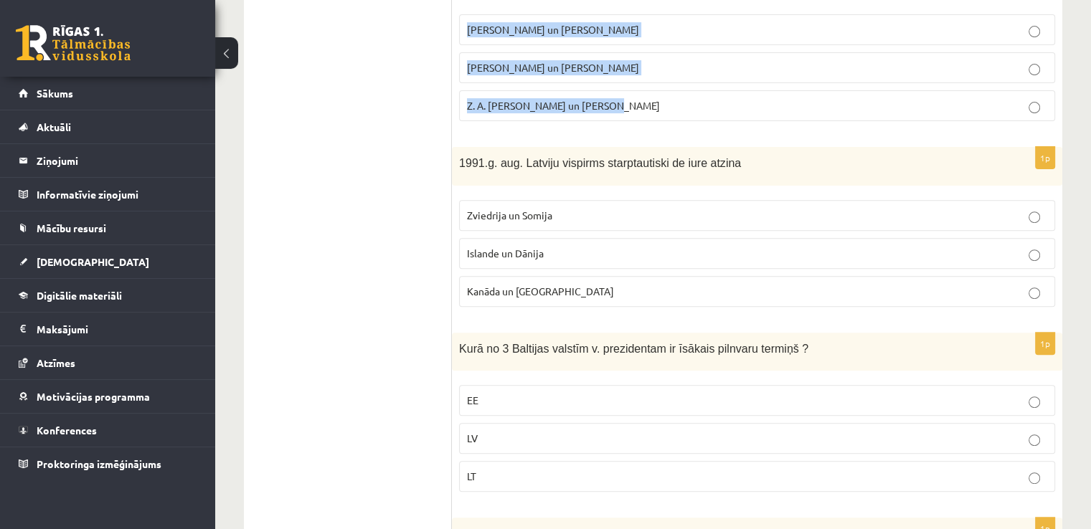
scroll to position [502, 0]
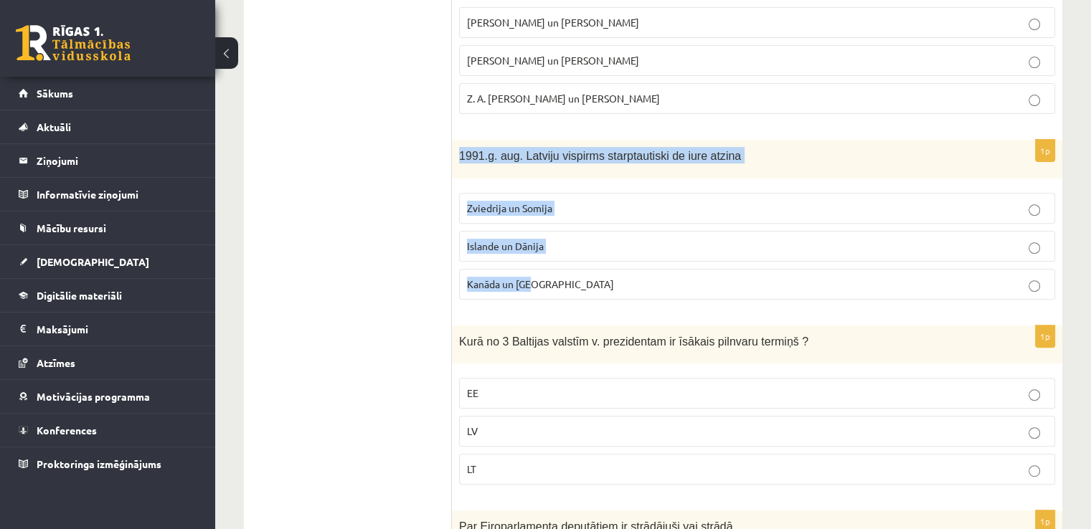
drag, startPoint x: 456, startPoint y: 155, endPoint x: 549, endPoint y: 273, distance: 150.1
click at [549, 273] on div "1p 1991.g. aug. Latviju vispirms starptautiski de iure atzina Zviedrija un Somi…" at bounding box center [757, 225] width 610 height 171
click at [617, 250] on p "Islande un Dānija" at bounding box center [757, 246] width 580 height 15
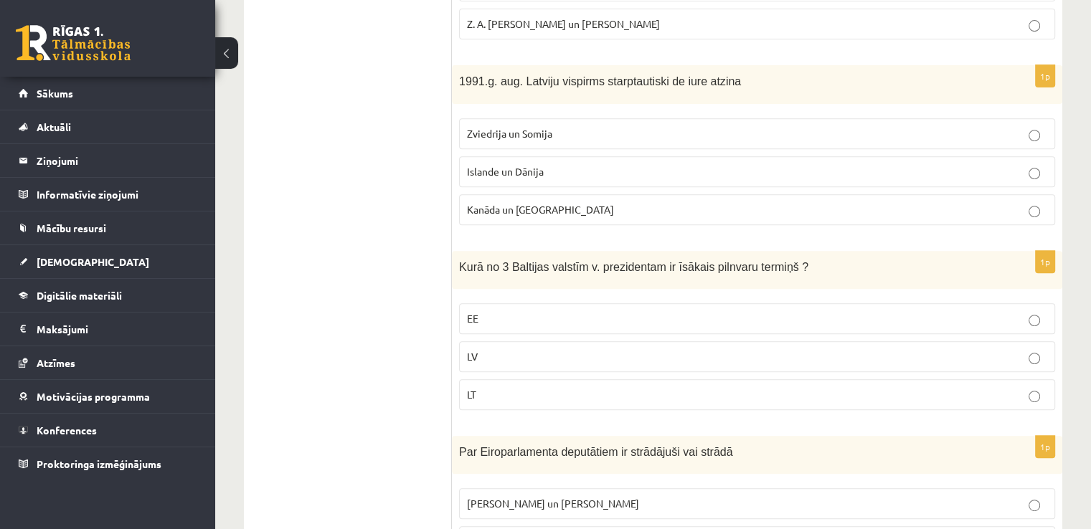
scroll to position [645, 0]
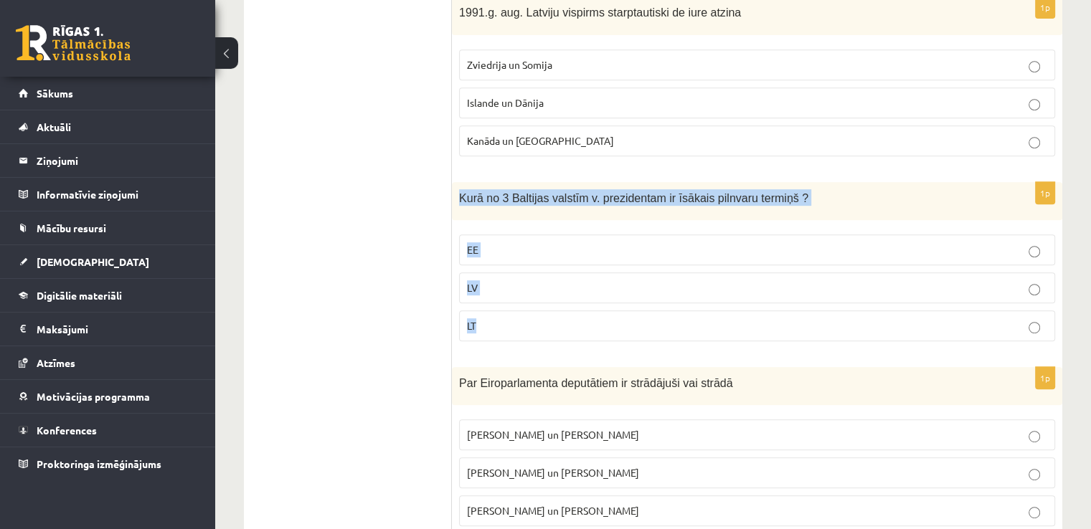
drag, startPoint x: 456, startPoint y: 194, endPoint x: 494, endPoint y: 317, distance: 129.1
click at [494, 317] on div "1p Kurā no 3 Baltijas valstīm v. prezidentam ir īsākais pilnvaru termiņš ? EE L…" at bounding box center [757, 267] width 610 height 171
click at [602, 280] on p "LV" at bounding box center [757, 287] width 580 height 15
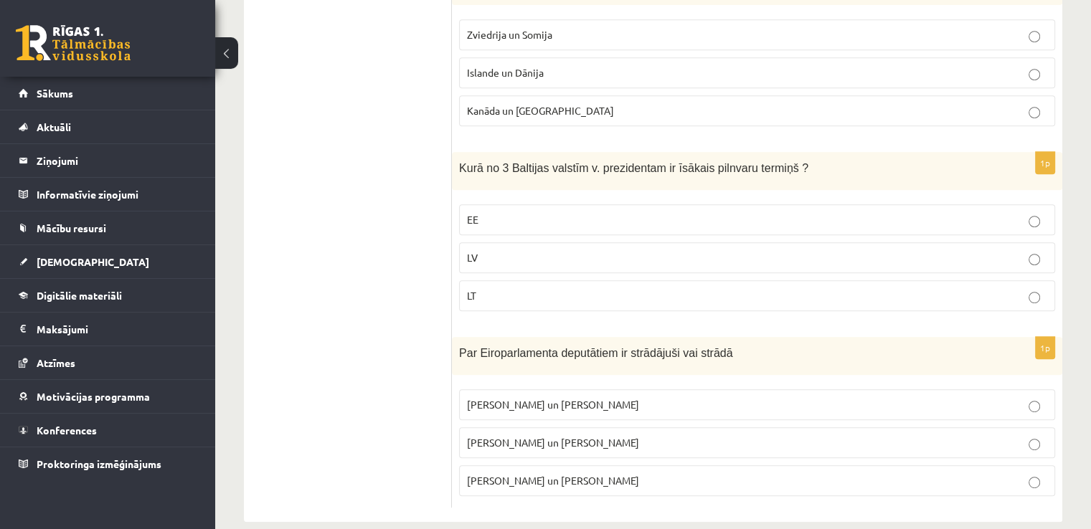
scroll to position [692, 0]
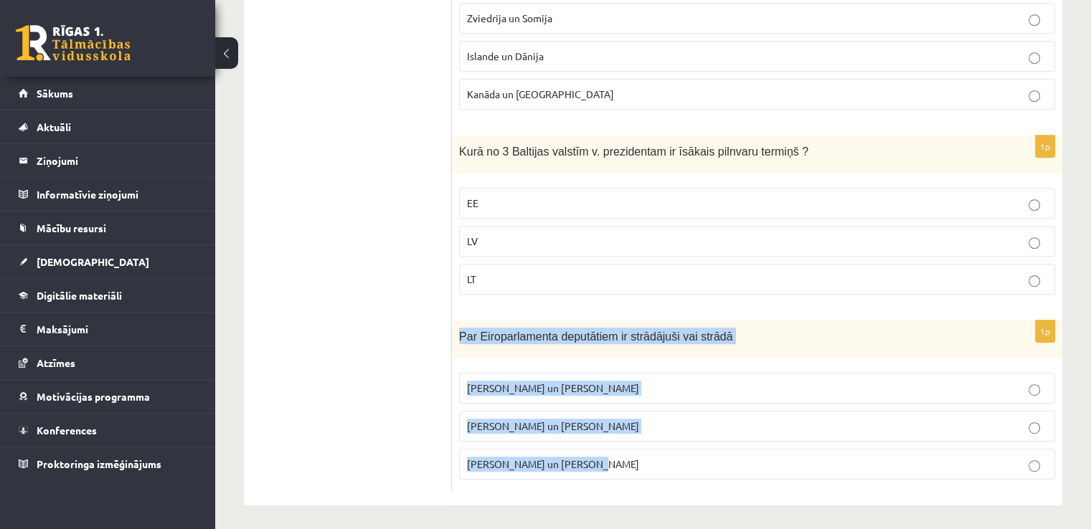
drag, startPoint x: 458, startPoint y: 333, endPoint x: 591, endPoint y: 463, distance: 186.1
click at [591, 463] on div "1p Par Eiroparlamenta deputātiem ir strādājuši vai strādā V. Koziols un A. Kalv…" at bounding box center [757, 406] width 610 height 171
click at [648, 425] on p "I. Vaidere un N. Ušakovs" at bounding box center [757, 426] width 580 height 15
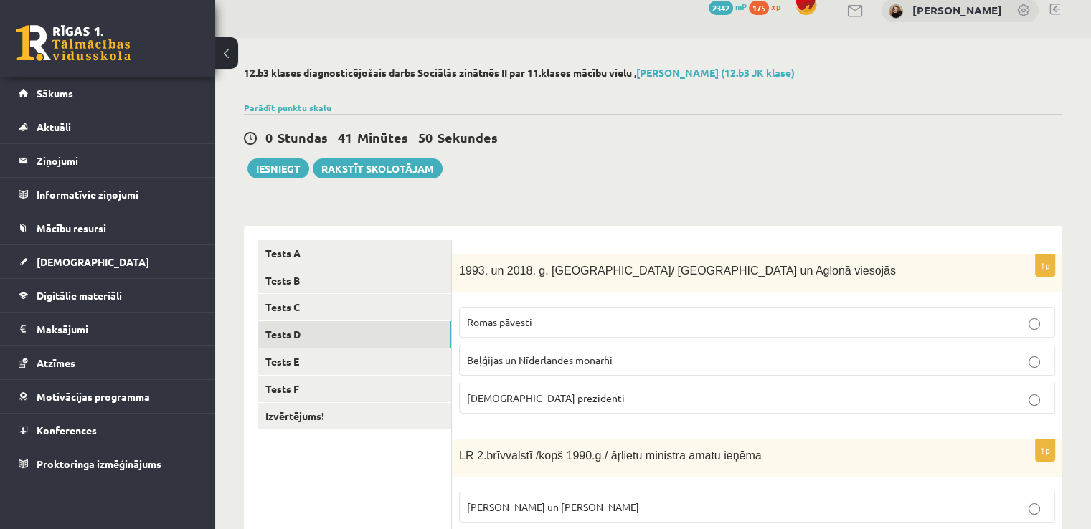
scroll to position [0, 0]
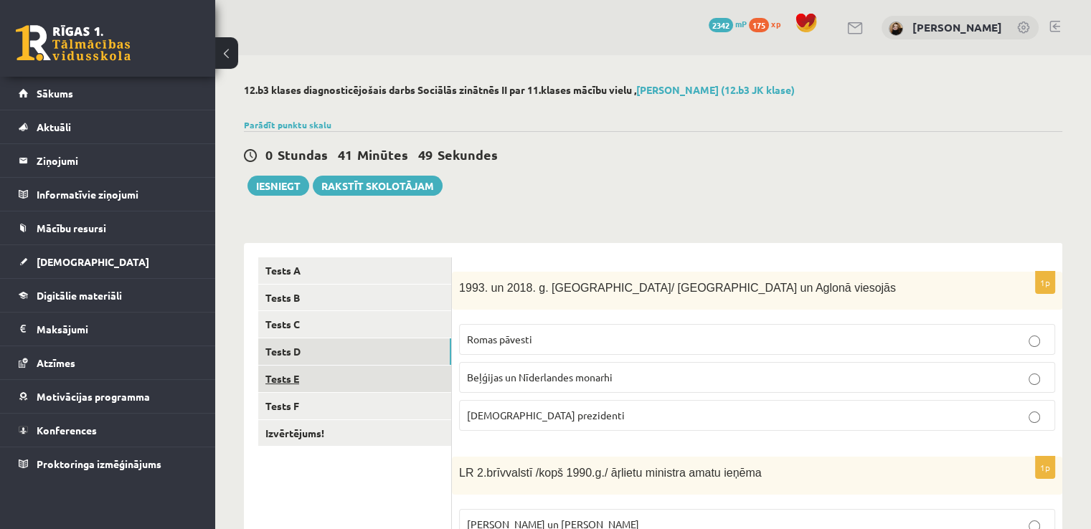
click at [361, 380] on link "Tests E" at bounding box center [354, 379] width 193 height 27
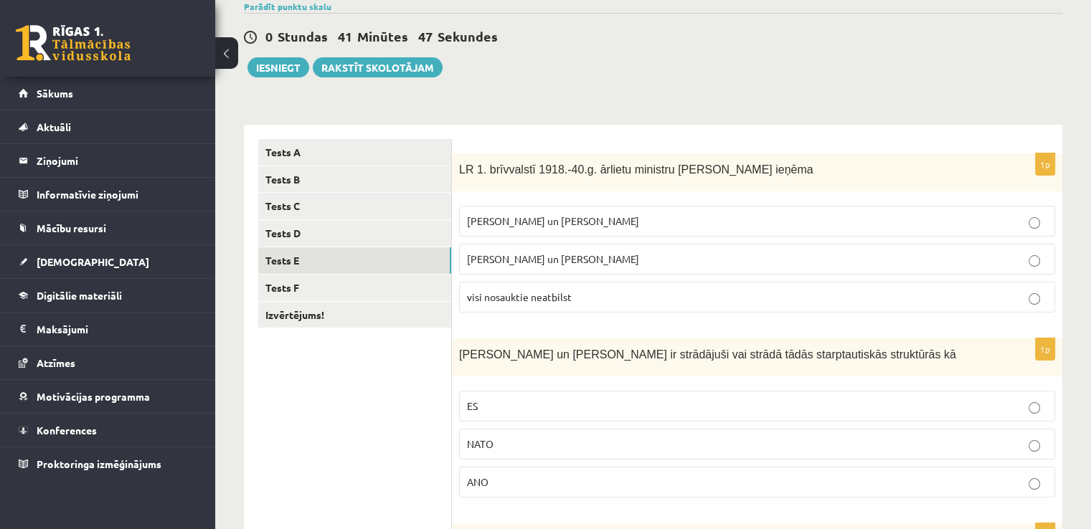
scroll to position [143, 0]
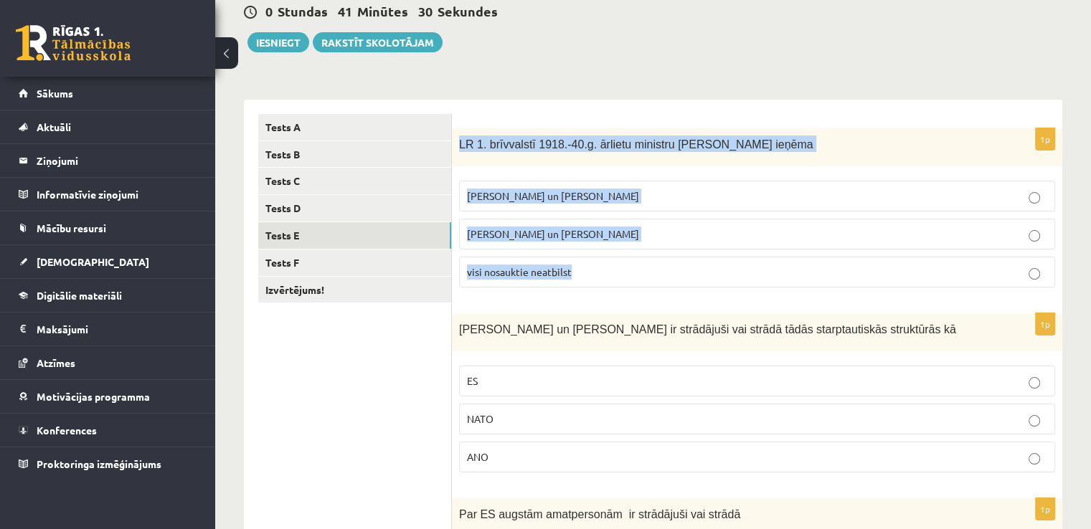
drag, startPoint x: 458, startPoint y: 142, endPoint x: 583, endPoint y: 268, distance: 177.5
click at [583, 268] on div "1p LR 1. brīvvalstī 1918.-40.g. ārlietu ministru amatu ieņēma Z. Meierovics un …" at bounding box center [757, 213] width 610 height 171
click at [625, 190] on p "Z. Meierovics un V. Munters" at bounding box center [757, 196] width 580 height 15
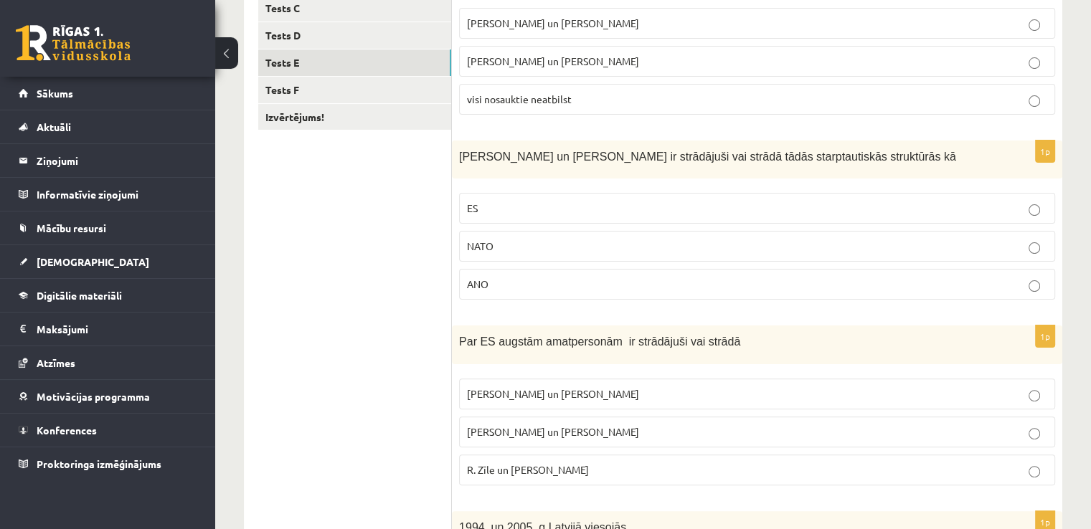
scroll to position [359, 0]
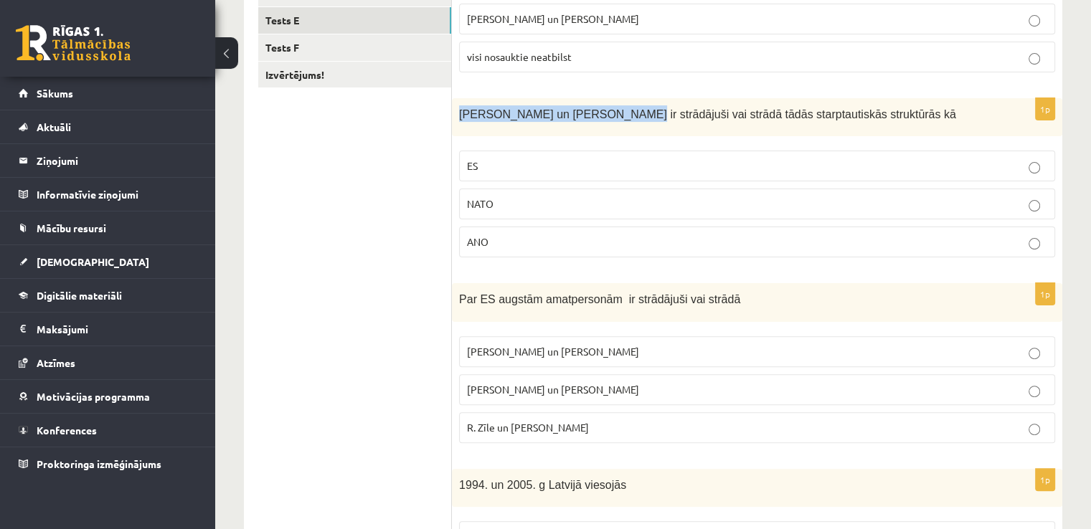
drag, startPoint x: 458, startPoint y: 112, endPoint x: 597, endPoint y: 119, distance: 139.3
click at [597, 119] on div "S. Kalniete un V. Dombrovskis ir strādājuši vai strādā tādās starptautiskās str…" at bounding box center [757, 117] width 610 height 38
click at [457, 108] on div "S. Kalniete un V. Dombrovskis ir strādājuši vai strādā tādās starptautiskās str…" at bounding box center [757, 117] width 610 height 38
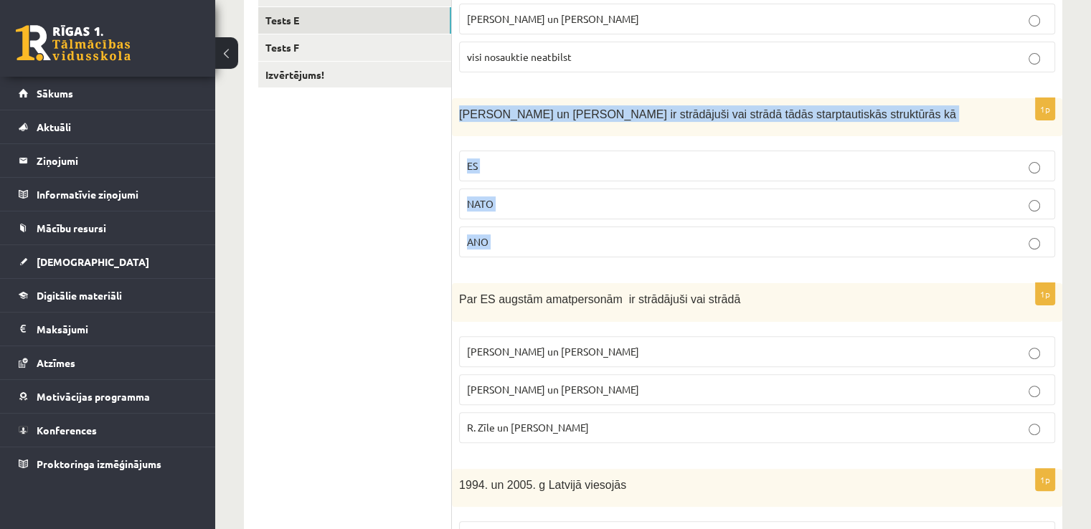
drag, startPoint x: 457, startPoint y: 108, endPoint x: 524, endPoint y: 229, distance: 138.7
click at [524, 229] on div "1p S. Kalniete un V. Dombrovskis ir strādājuši vai strādā tādās starptautiskās …" at bounding box center [757, 183] width 610 height 171
click at [487, 164] on p "ES" at bounding box center [757, 165] width 580 height 15
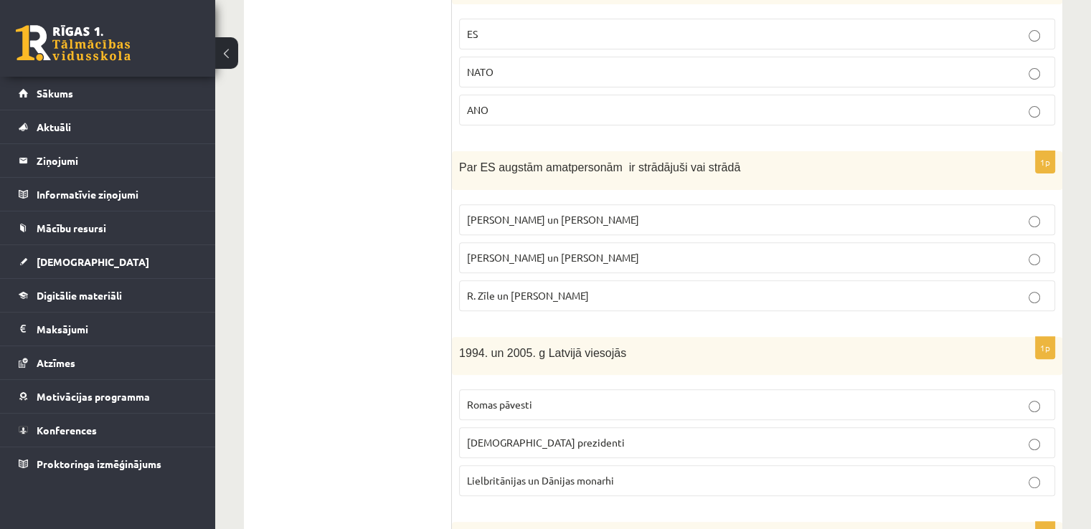
scroll to position [502, 0]
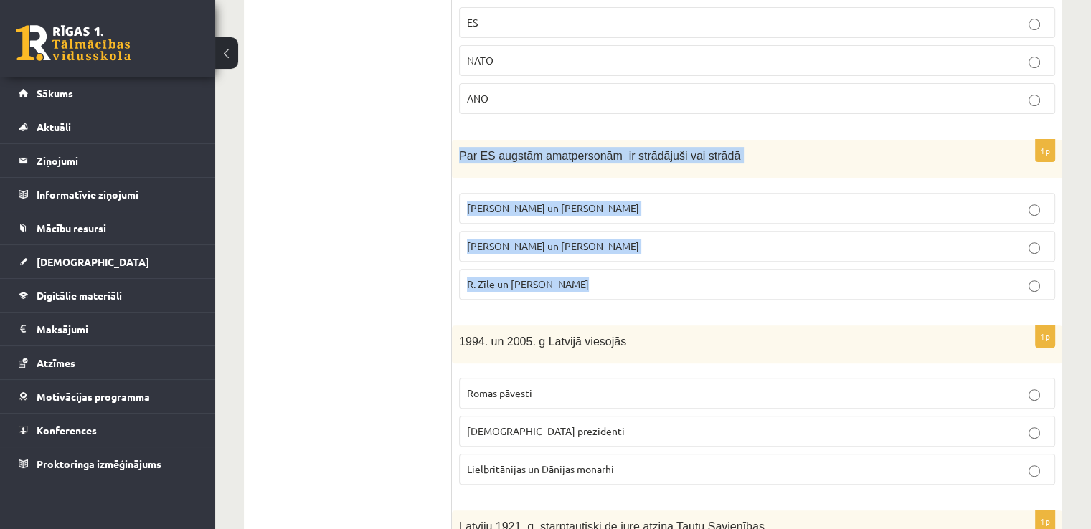
drag, startPoint x: 455, startPoint y: 151, endPoint x: 607, endPoint y: 273, distance: 195.3
click at [607, 273] on div "1p Par ES augstām amatpersonām ir strādājuši vai strādā M. Zālīte un Z. Liepiņš…" at bounding box center [757, 225] width 610 height 171
click at [594, 282] on p "R. Zīle un V.Dombrovskis" at bounding box center [757, 284] width 580 height 15
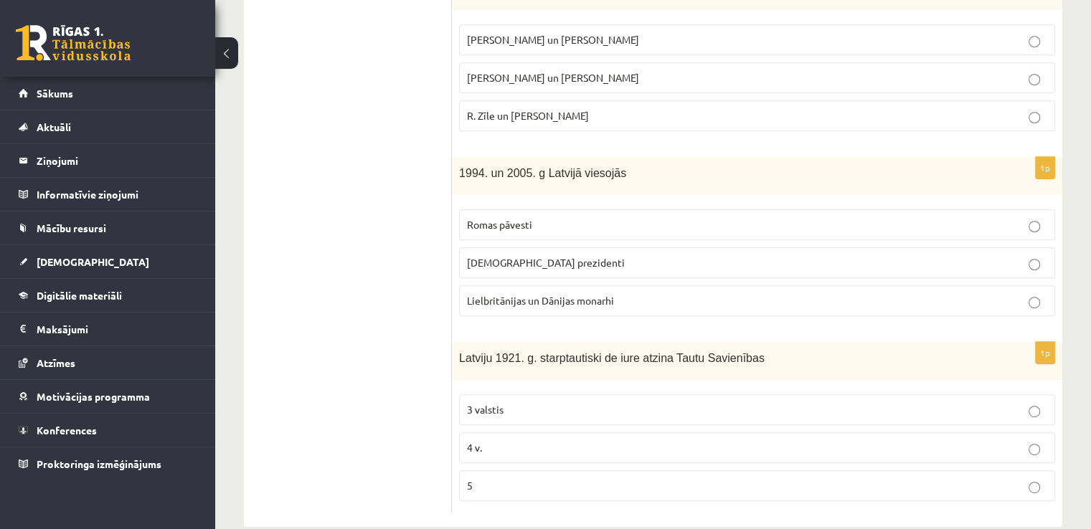
scroll to position [692, 0]
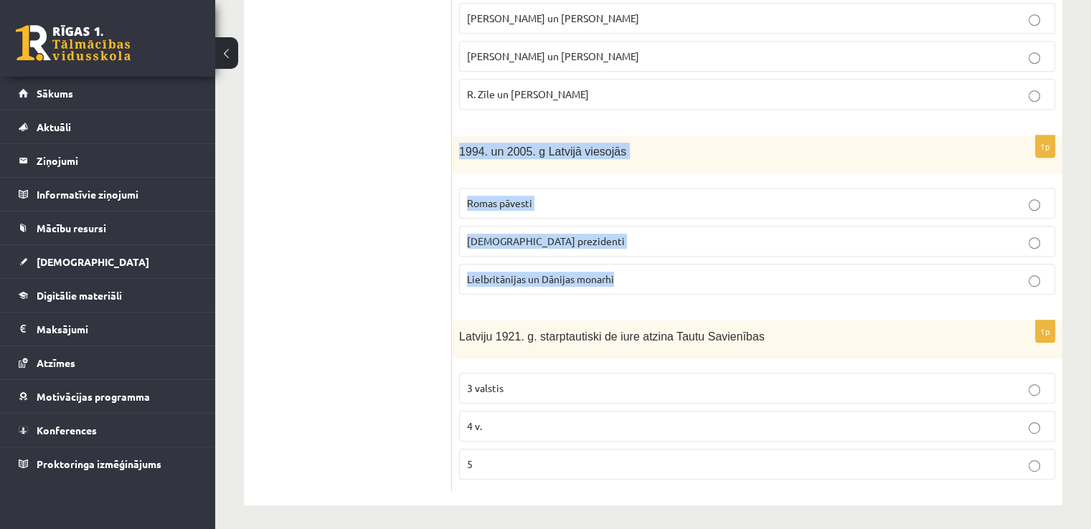
drag, startPoint x: 456, startPoint y: 145, endPoint x: 632, endPoint y: 268, distance: 214.3
click at [632, 268] on div "1p 1994. un 2005. g Latvijā viesojās Romas pāvesti ASV prezidenti Lielbritānija…" at bounding box center [757, 221] width 610 height 171
click at [635, 239] on p "ASV prezidenti" at bounding box center [757, 241] width 580 height 15
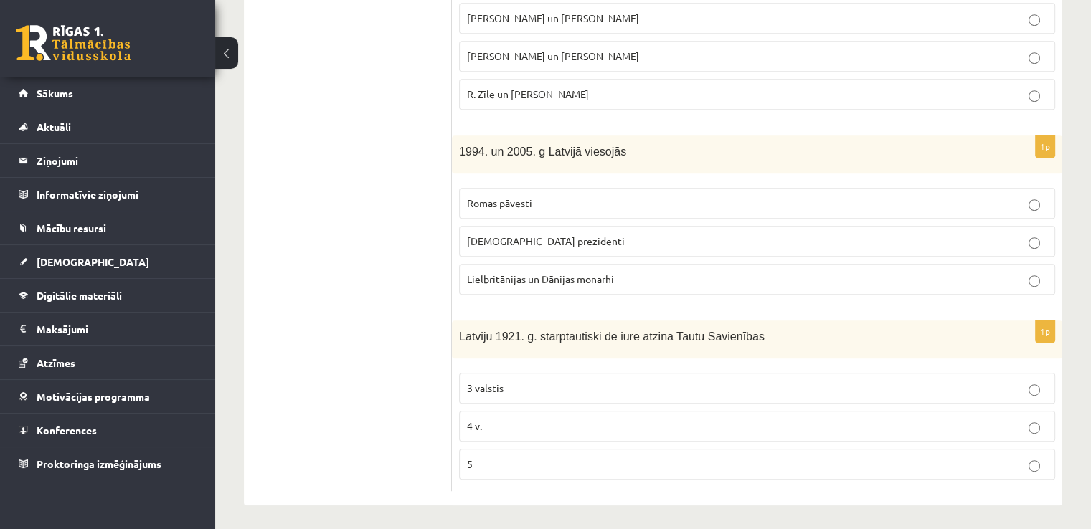
click at [603, 305] on form "1p LR 1. brīvvalstī 1918.-40.g. ārlietu ministru amatu ieņēma Z. Meierovics un …" at bounding box center [757, 28] width 582 height 926
click at [531, 387] on p "3 valstis" at bounding box center [757, 388] width 580 height 15
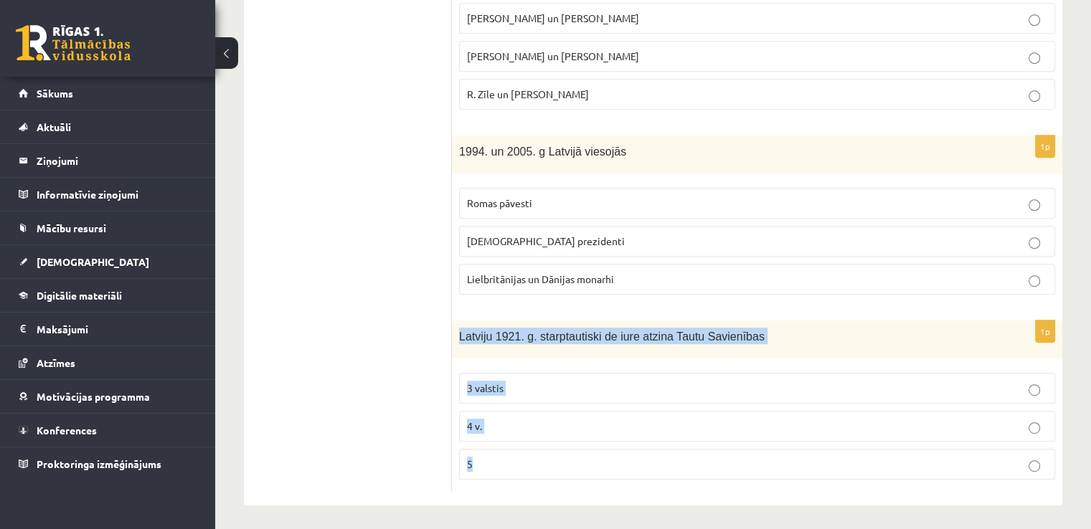
drag, startPoint x: 456, startPoint y: 331, endPoint x: 519, endPoint y: 445, distance: 130.3
click at [519, 445] on div "1p Latviju 1921. g. starptautiski de iure atzina Tautu Savienības 3 valstis 4 v…" at bounding box center [757, 406] width 610 height 171
click at [517, 422] on p "4 v." at bounding box center [757, 426] width 580 height 15
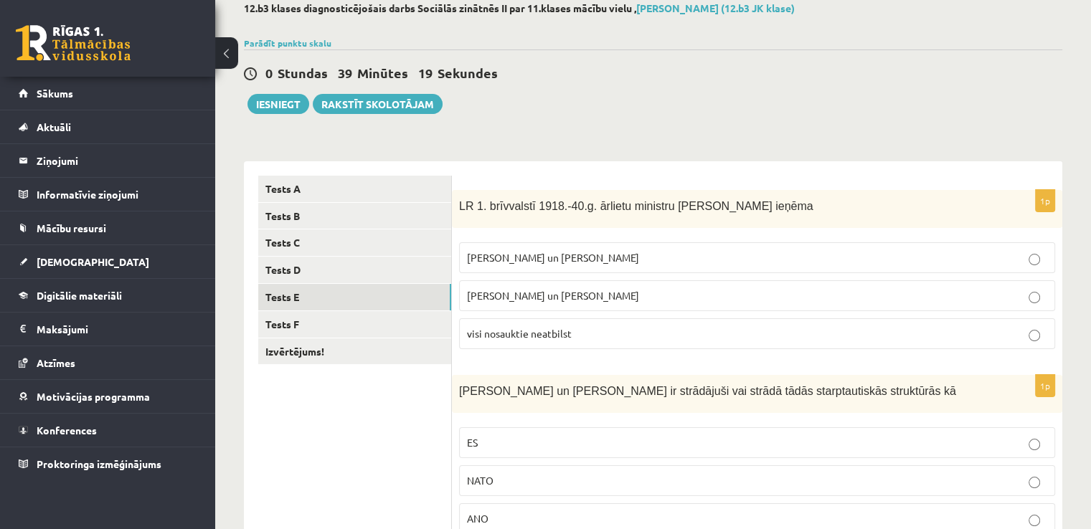
scroll to position [0, 0]
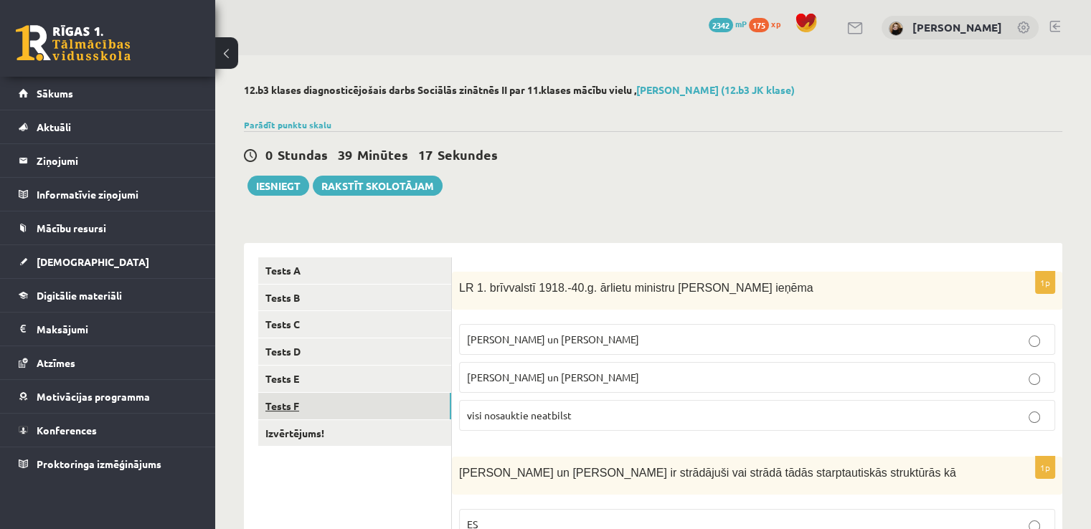
click at [286, 410] on link "Tests F" at bounding box center [354, 406] width 193 height 27
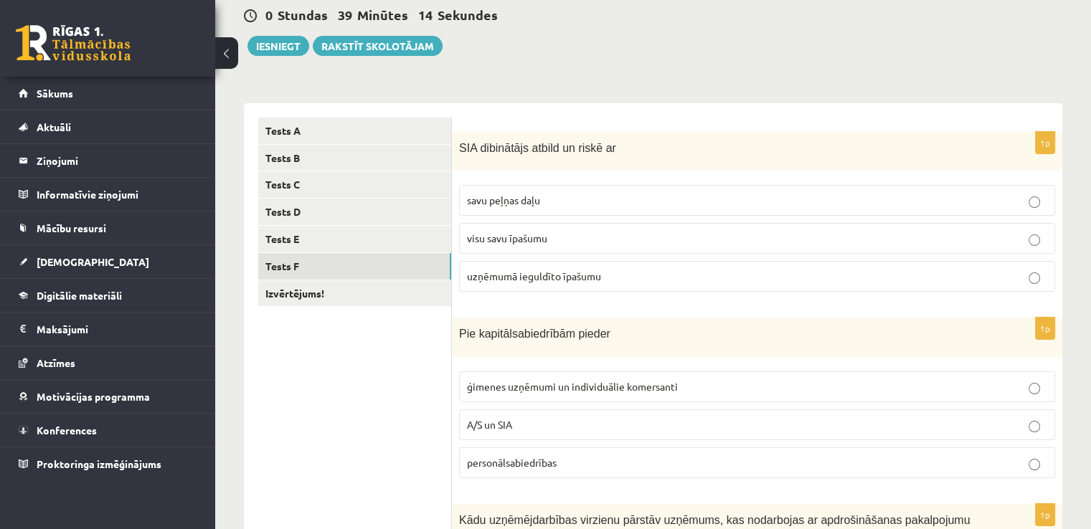
scroll to position [143, 0]
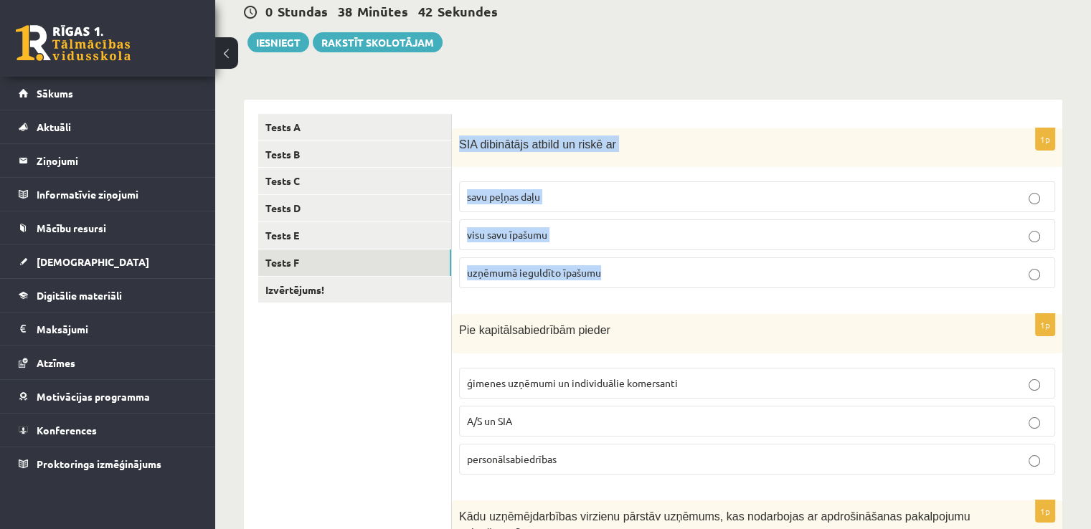
drag, startPoint x: 456, startPoint y: 140, endPoint x: 624, endPoint y: 269, distance: 211.7
click at [624, 269] on div "1p SIA dibinātājs atbild un riskē ar savu peļņas daļu visu savu īpašumu uzņēmum…" at bounding box center [757, 214] width 610 height 172
click at [683, 275] on p "uzņēmumā ieguldīto īpašumu" at bounding box center [757, 272] width 580 height 15
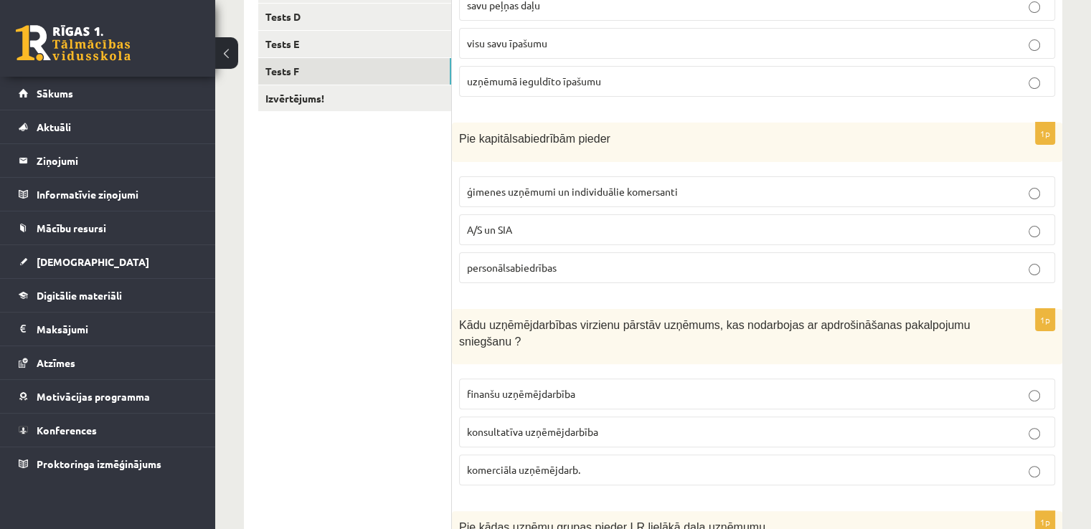
scroll to position [359, 0]
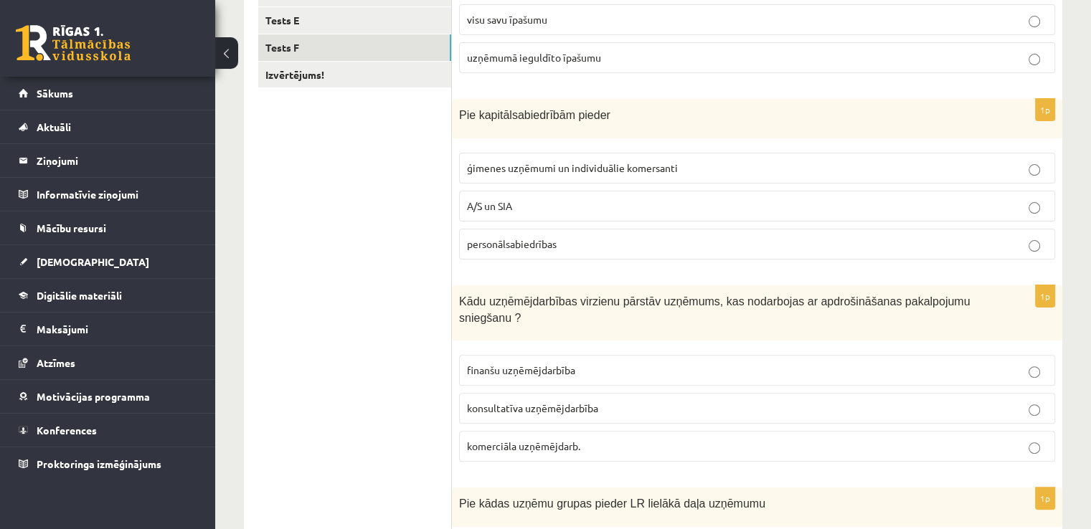
click at [542, 207] on p "A/S un SIA" at bounding box center [757, 206] width 580 height 15
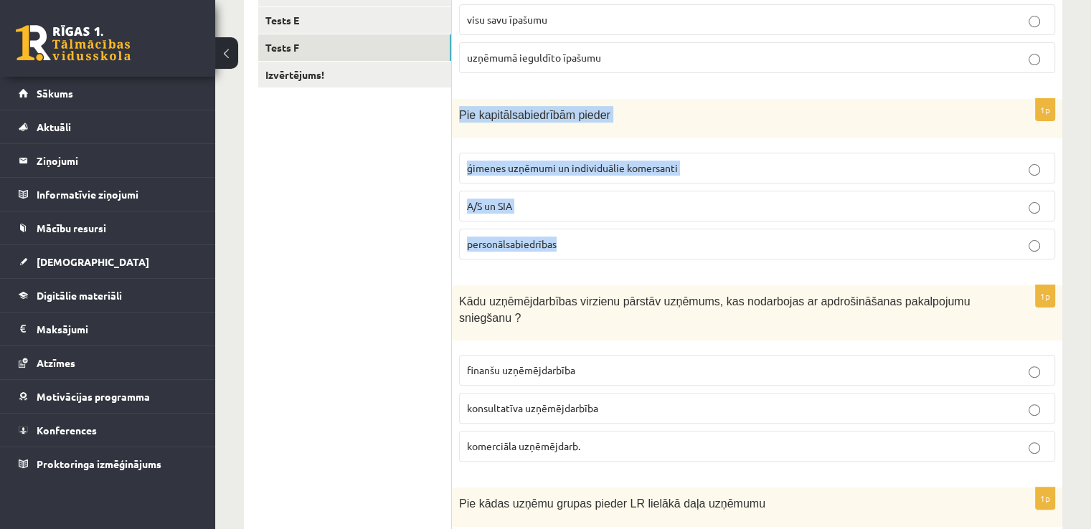
drag, startPoint x: 456, startPoint y: 110, endPoint x: 565, endPoint y: 232, distance: 163.5
click at [565, 232] on div "1p Pie kapitālsabiedrībām pieder ģimenes uzņēmumi un individuālie komersanti A/…" at bounding box center [757, 185] width 610 height 172
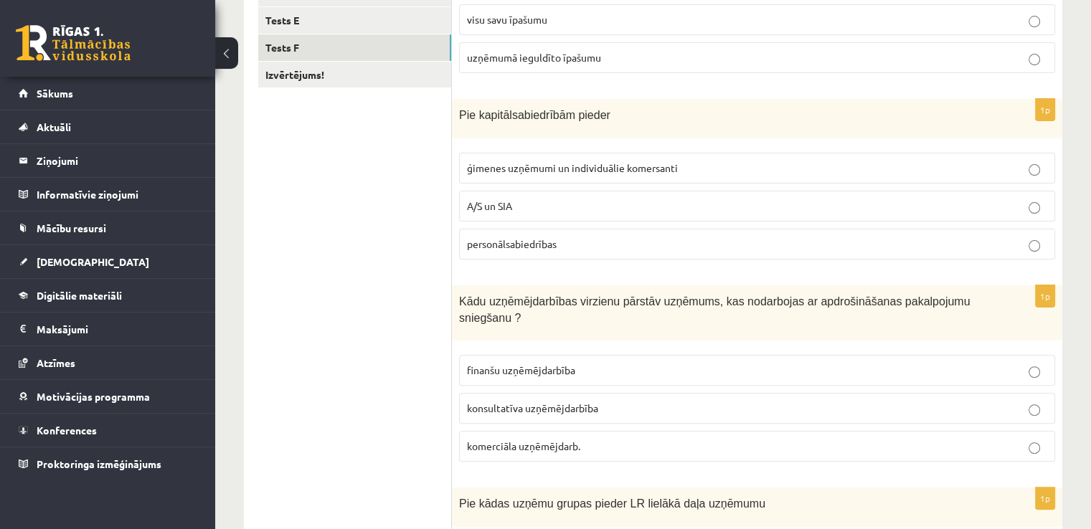
click at [552, 270] on form "1p SIA dibinātājs atbild un riskē ar savu peļņas daļu visu savu īpašumu uzņēmum…" at bounding box center [757, 372] width 582 height 947
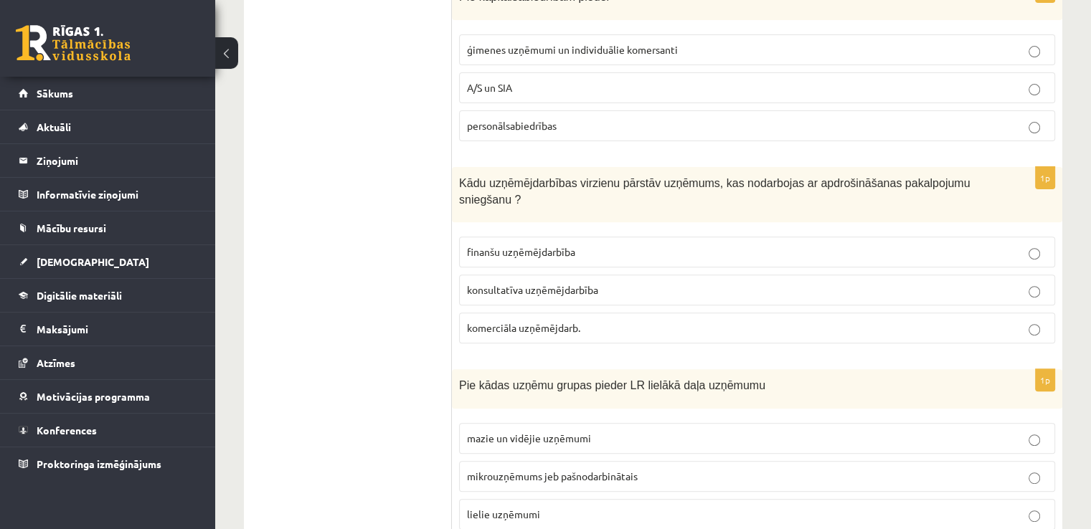
scroll to position [502, 0]
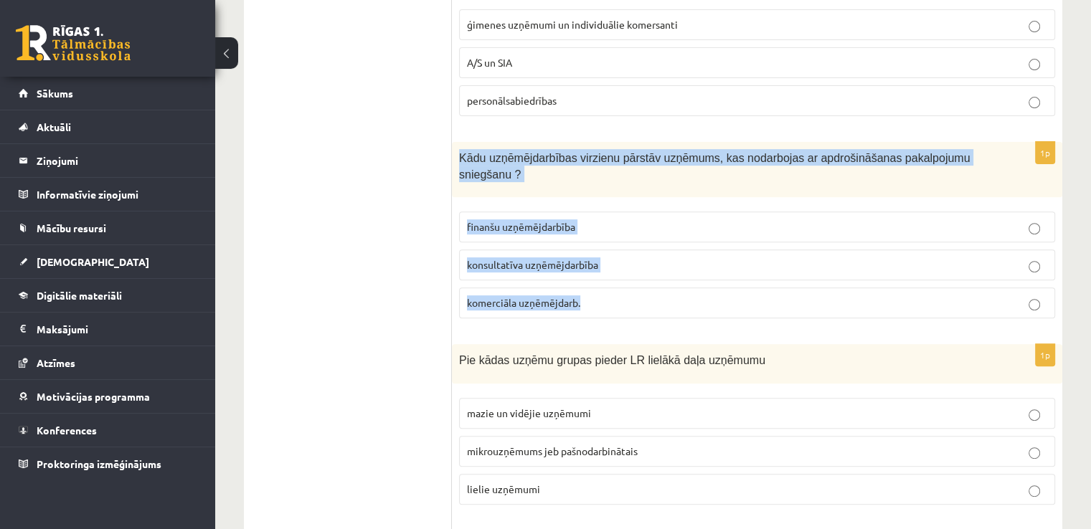
drag, startPoint x: 455, startPoint y: 153, endPoint x: 590, endPoint y: 280, distance: 185.2
click at [590, 280] on div "1p Kādu uzņēmējdarbības virzienu pārstāv uzņēmums, kas nodarbojas ar apdrošināš…" at bounding box center [757, 236] width 610 height 188
click at [623, 219] on p "finanšu uzņēmējdarbība" at bounding box center [757, 226] width 580 height 15
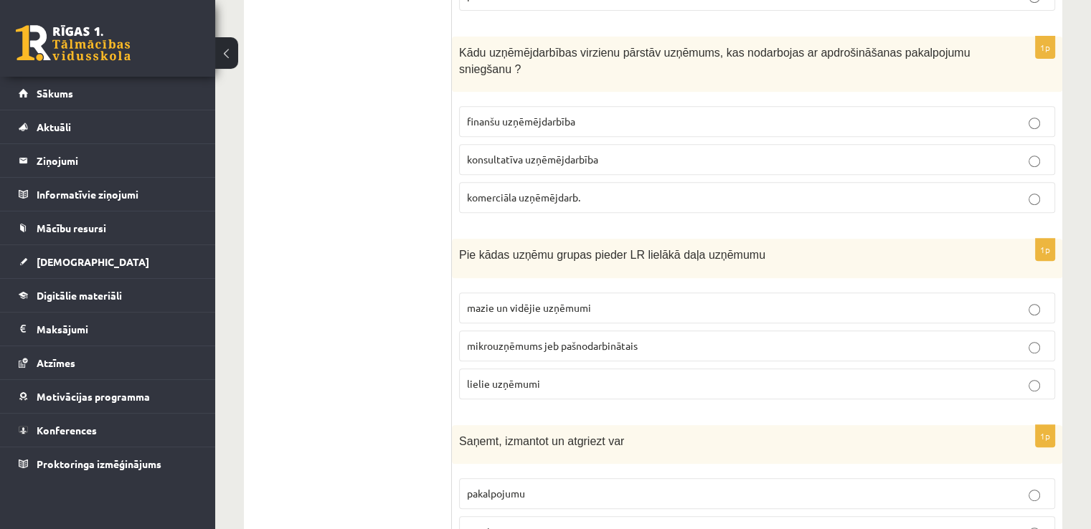
scroll to position [697, 0]
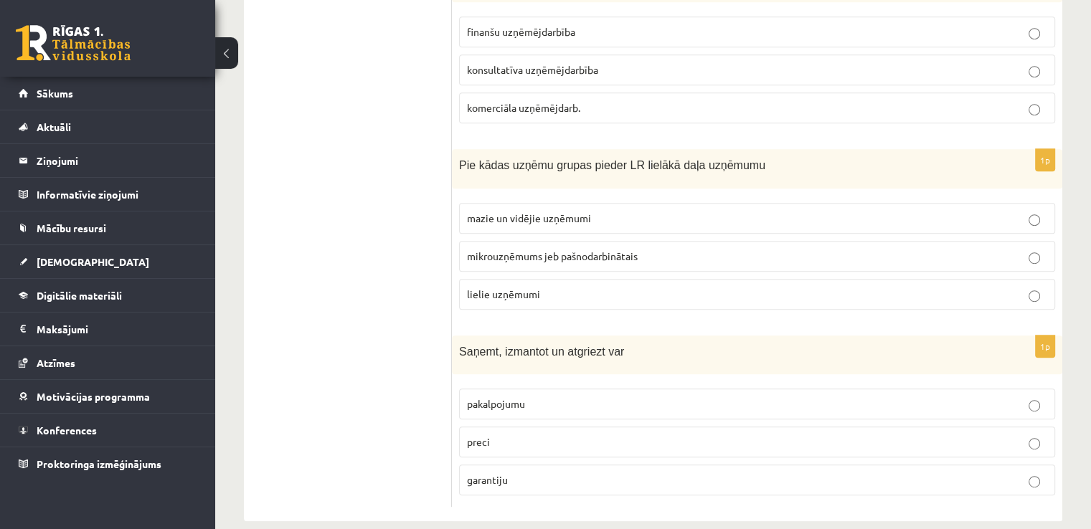
click at [519, 212] on span "mazie un vidējie uzņēmumi" at bounding box center [529, 218] width 124 height 13
click at [511, 435] on p "preci" at bounding box center [757, 442] width 580 height 15
drag, startPoint x: 458, startPoint y: 334, endPoint x: 516, endPoint y: 448, distance: 128.0
click at [516, 448] on div "1p Saņemt, izmantot un atgriezt var pakalpojumu preci garantiju" at bounding box center [757, 422] width 610 height 172
click at [536, 311] on form "1p SIA dibinātājs atbild un riskē ar savu peļņas daļu visu savu īpašumu uzņēmum…" at bounding box center [757, 33] width 582 height 947
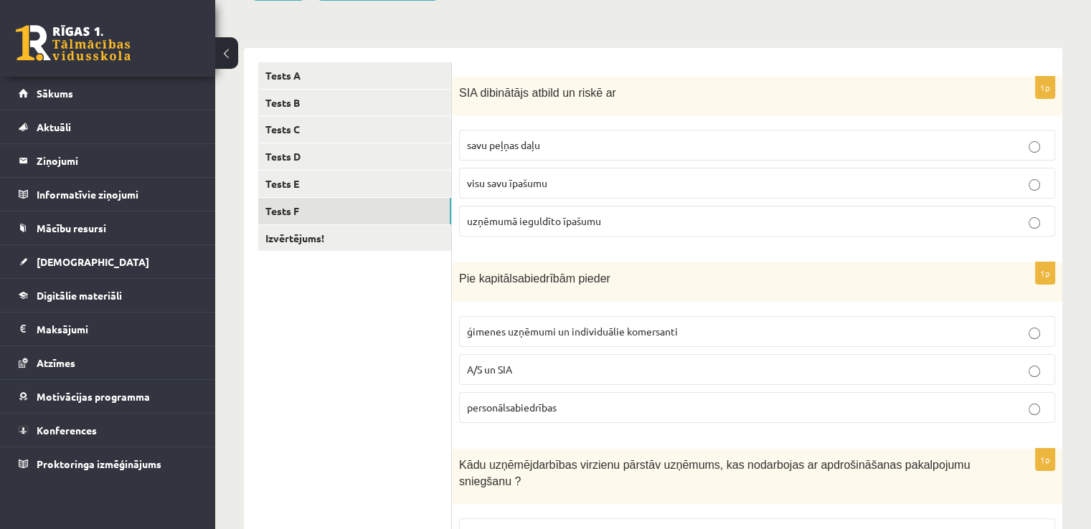
scroll to position [0, 0]
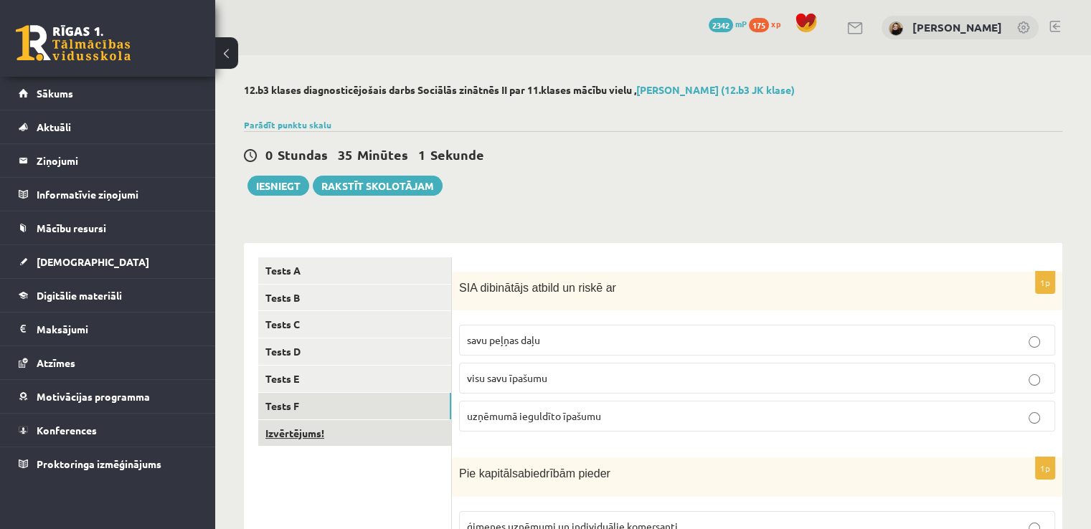
click at [307, 433] on link "Izvērtējums!" at bounding box center [354, 433] width 193 height 27
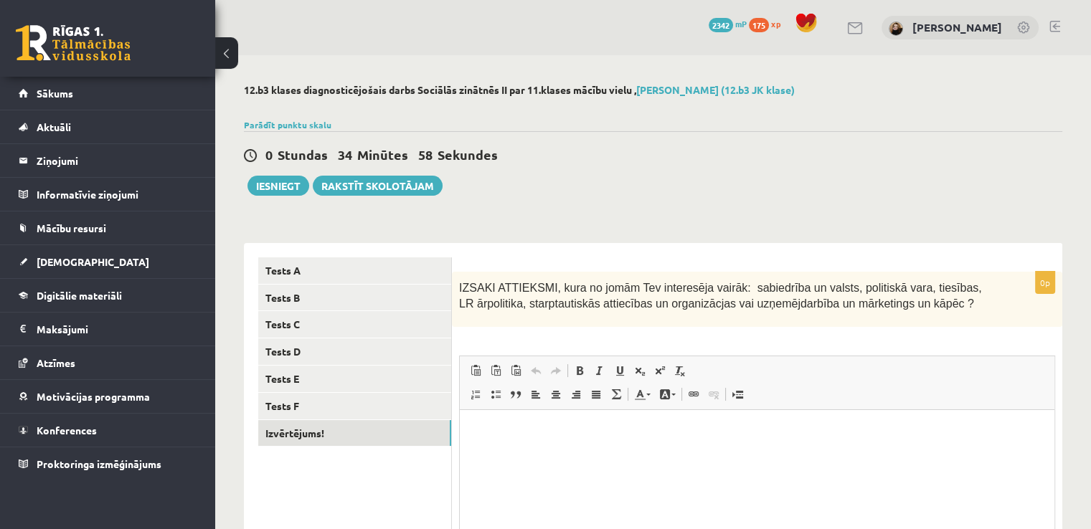
scroll to position [143, 0]
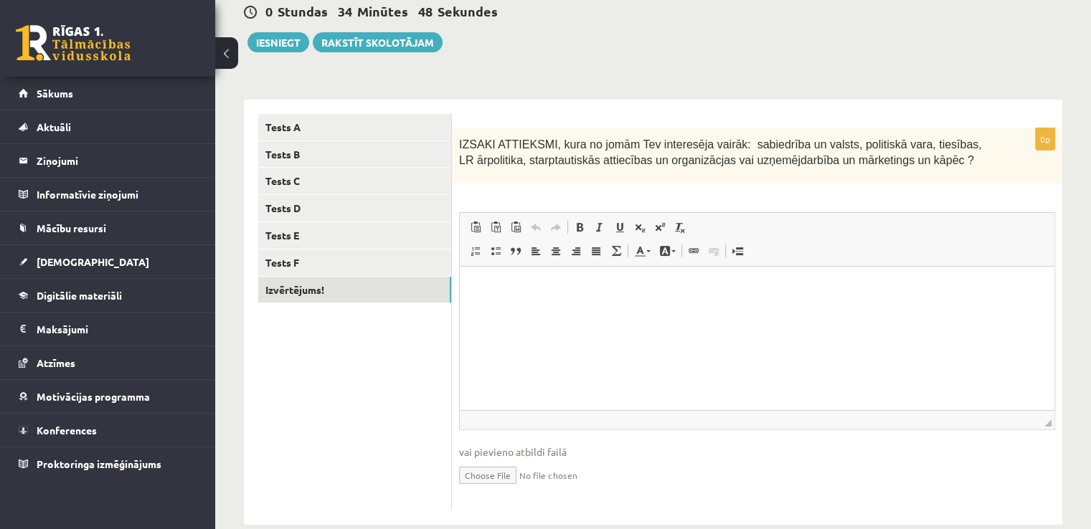
click at [515, 298] on html at bounding box center [757, 289] width 595 height 44
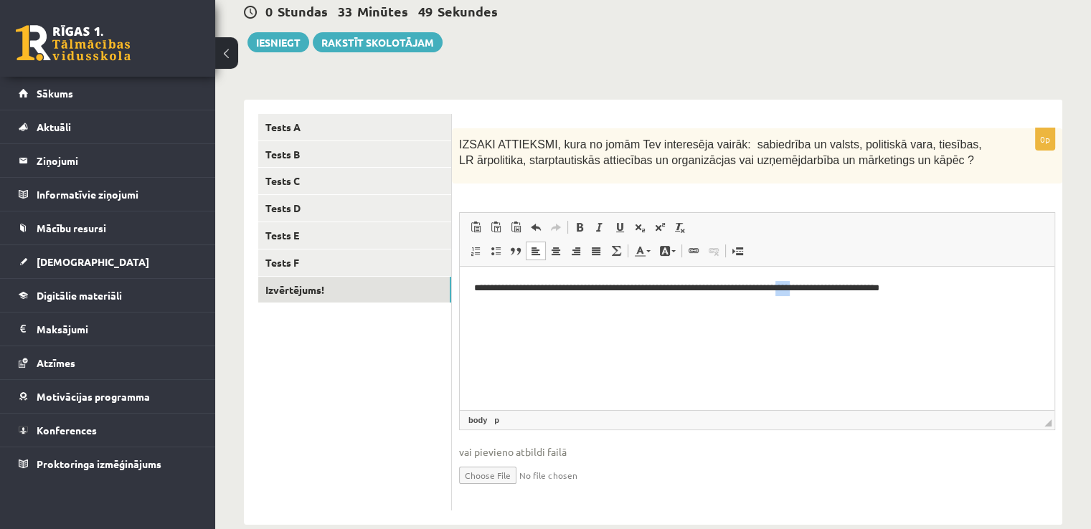
drag, startPoint x: 825, startPoint y: 287, endPoint x: 811, endPoint y: 290, distance: 14.6
click at [811, 290] on p "**********" at bounding box center [757, 288] width 567 height 15
click at [871, 289] on p "**********" at bounding box center [757, 288] width 567 height 15
click at [903, 288] on p "**********" at bounding box center [757, 288] width 567 height 15
click at [596, 302] on p "**********" at bounding box center [757, 296] width 567 height 30
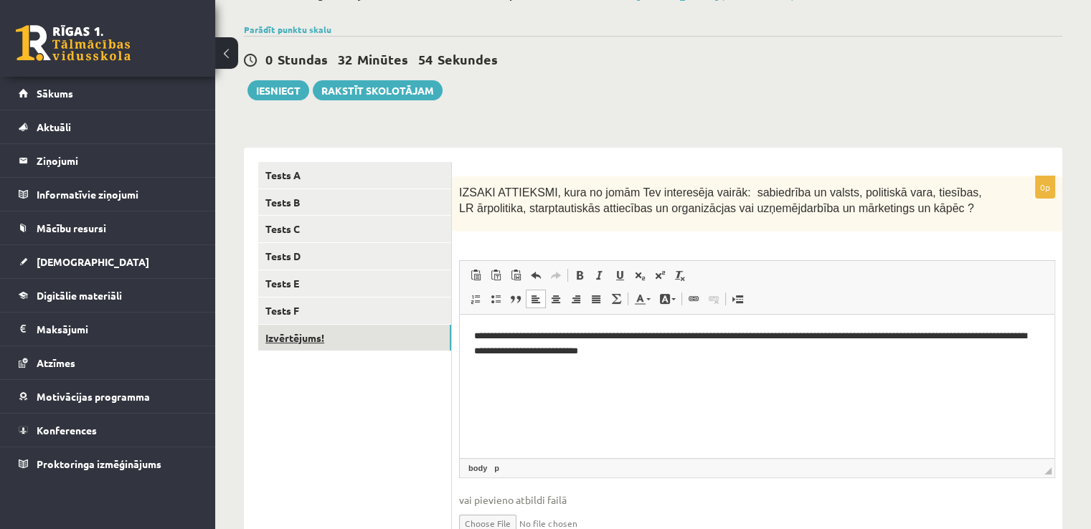
scroll to position [0, 0]
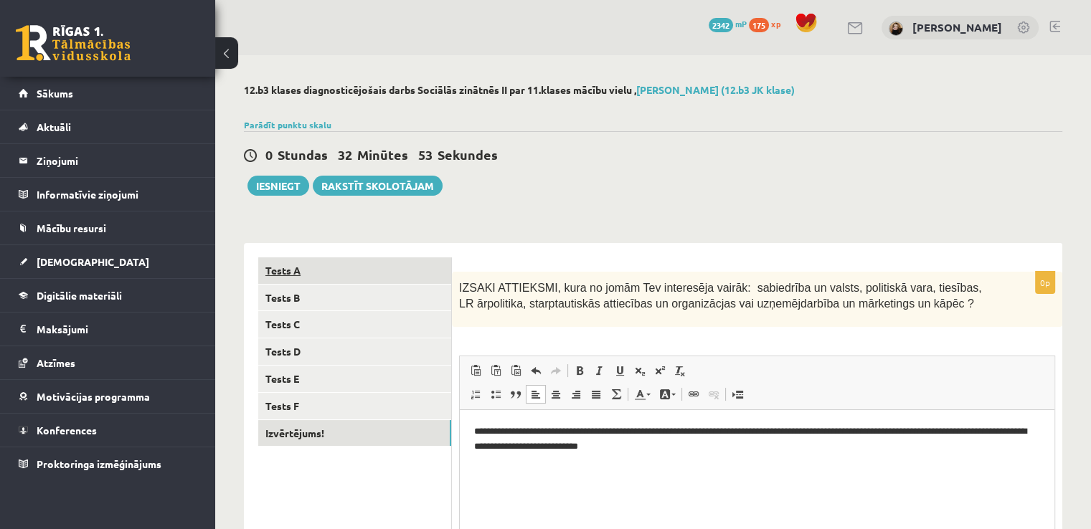
click at [302, 269] on link "Tests A" at bounding box center [354, 270] width 193 height 27
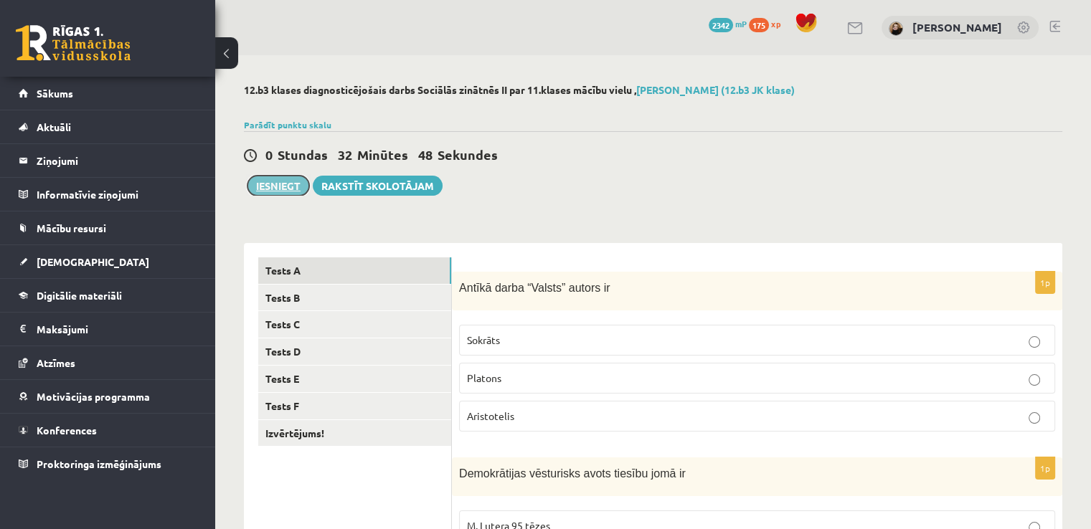
click at [279, 188] on button "Iesniegt" at bounding box center [278, 186] width 62 height 20
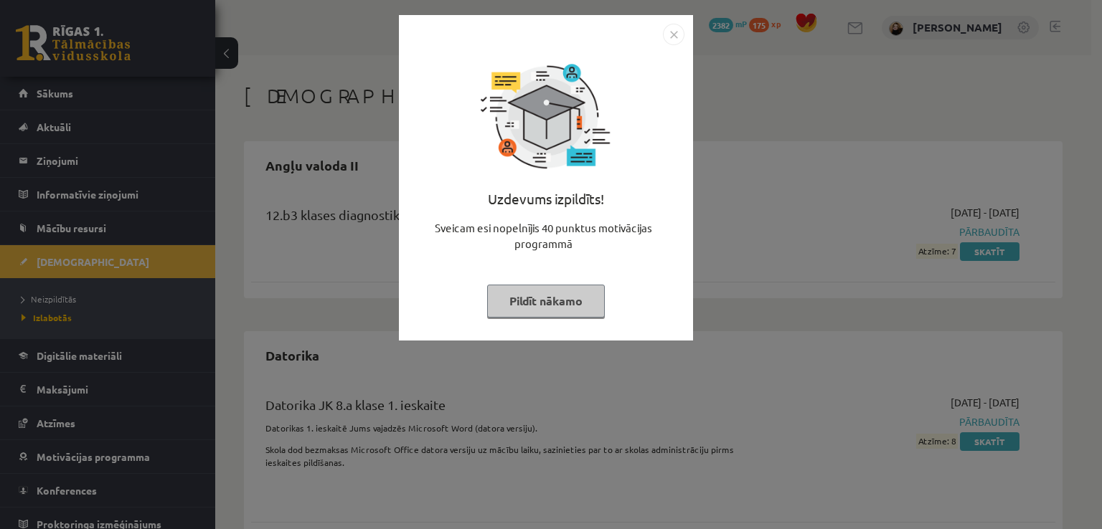
click at [557, 307] on button "Pildīt nākamo" at bounding box center [546, 301] width 118 height 33
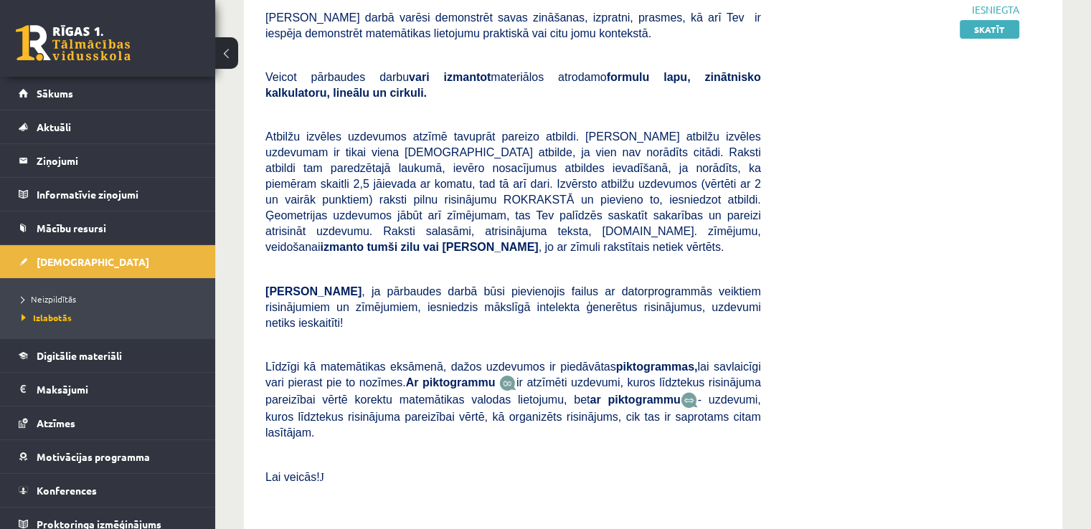
scroll to position [10614, 0]
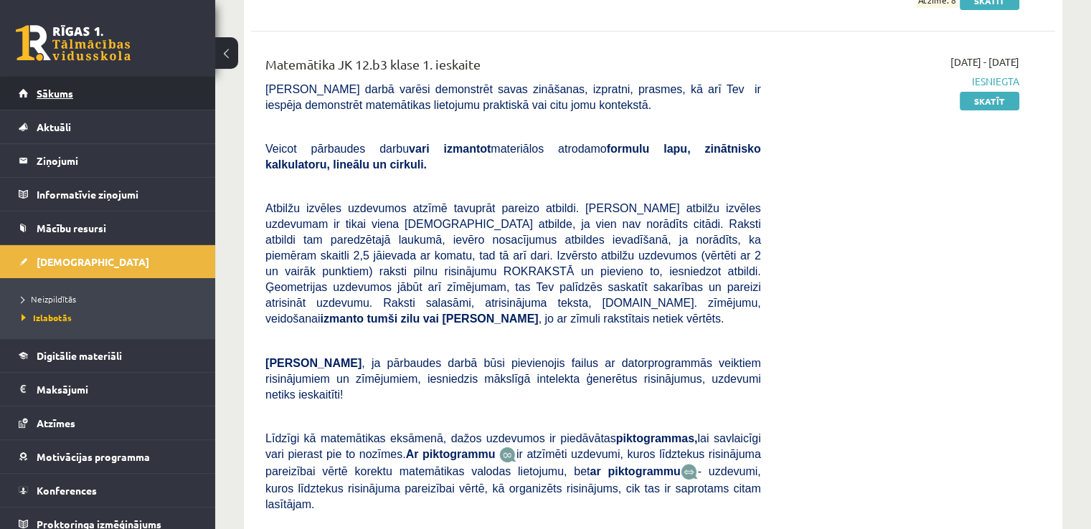
click at [82, 90] on link "Sākums" at bounding box center [108, 93] width 179 height 33
